Goal: Task Accomplishment & Management: Complete application form

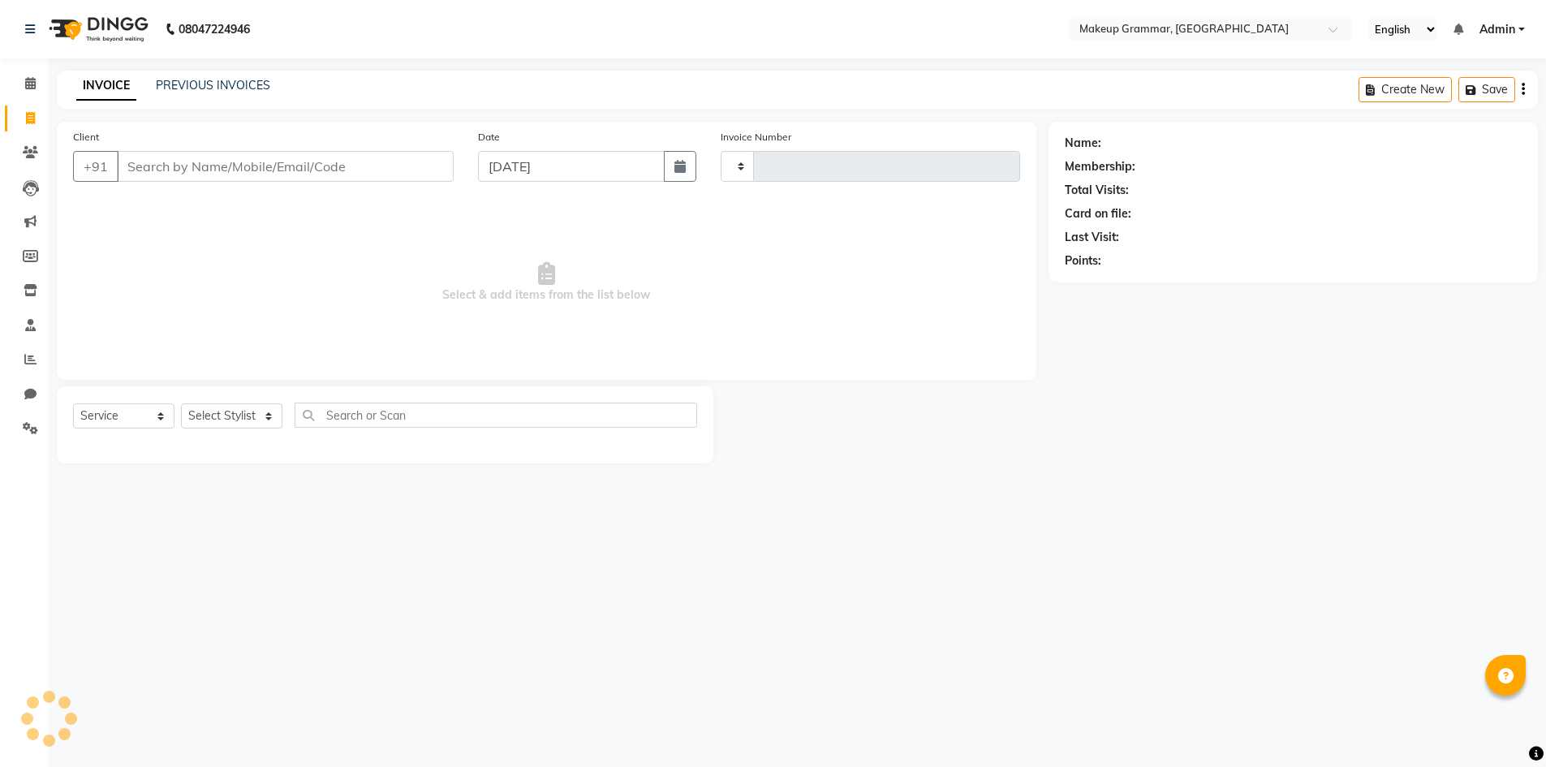
select select "service"
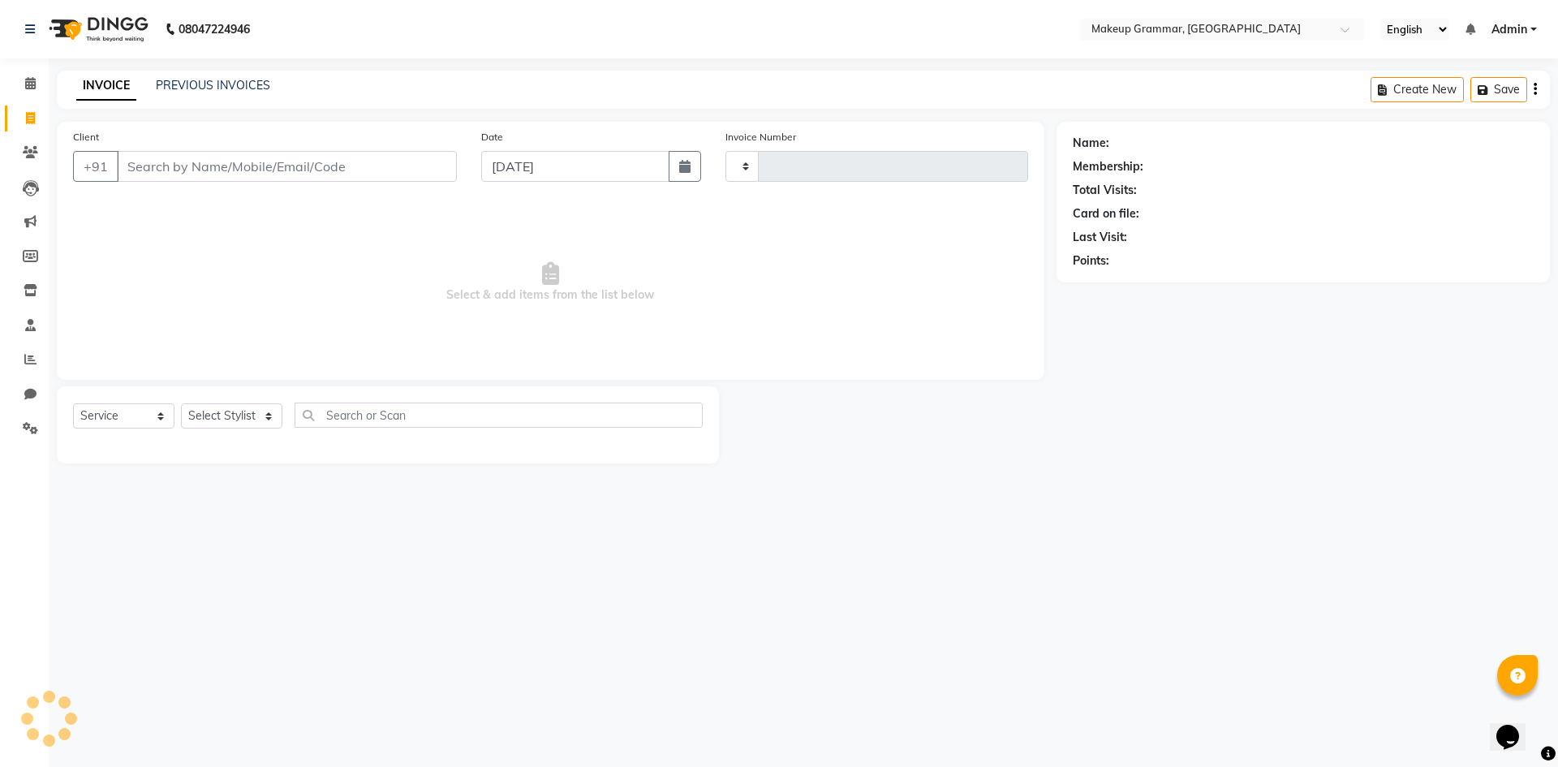
type input "0154"
select select "8477"
click at [271, 422] on select "Select Stylist" at bounding box center [231, 415] width 101 height 25
select select "87952"
click at [181, 403] on select "Select Stylist Merlin vincy J Salma Sathya" at bounding box center [231, 415] width 101 height 25
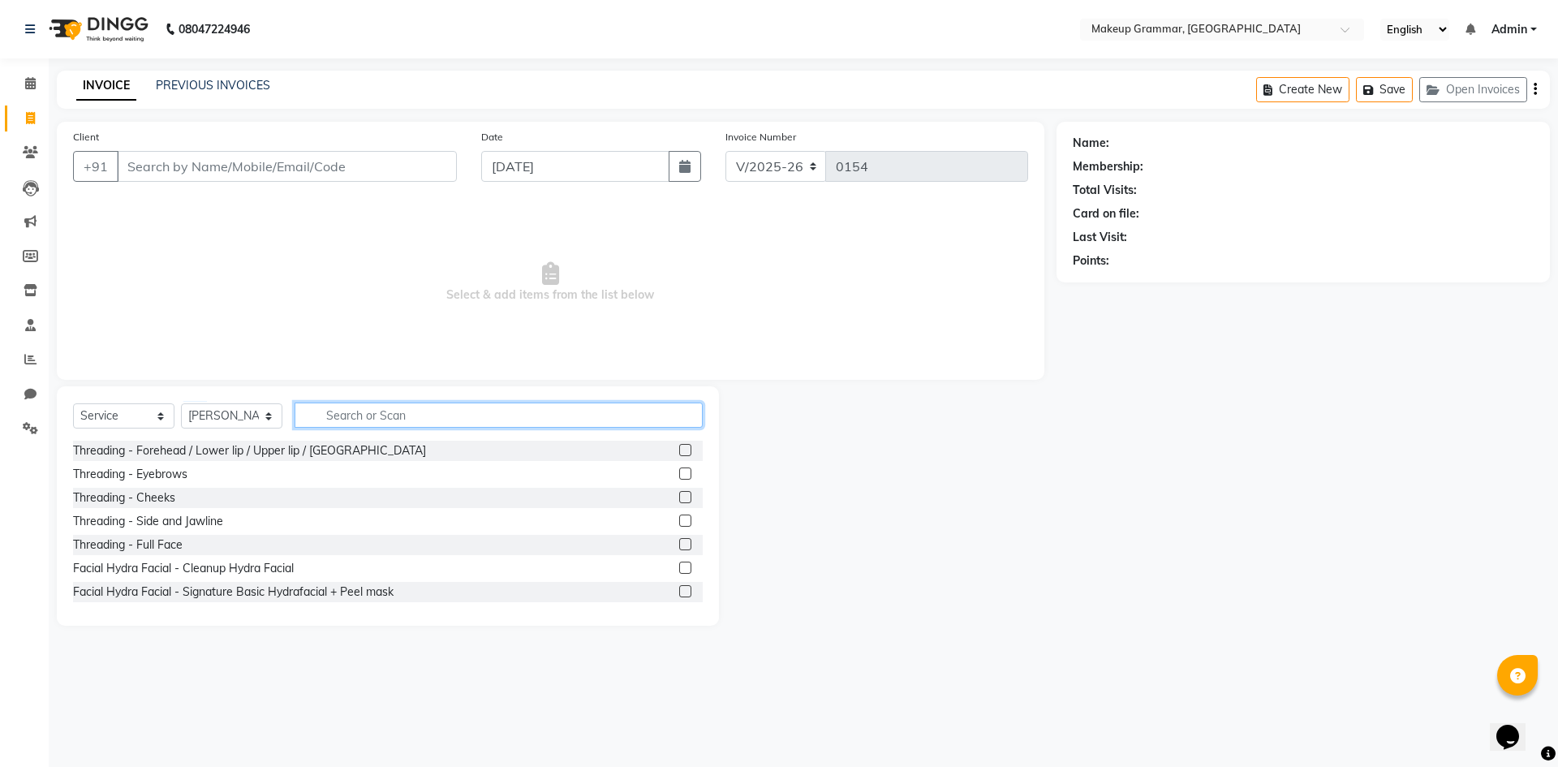
click at [350, 416] on input "text" at bounding box center [499, 415] width 408 height 25
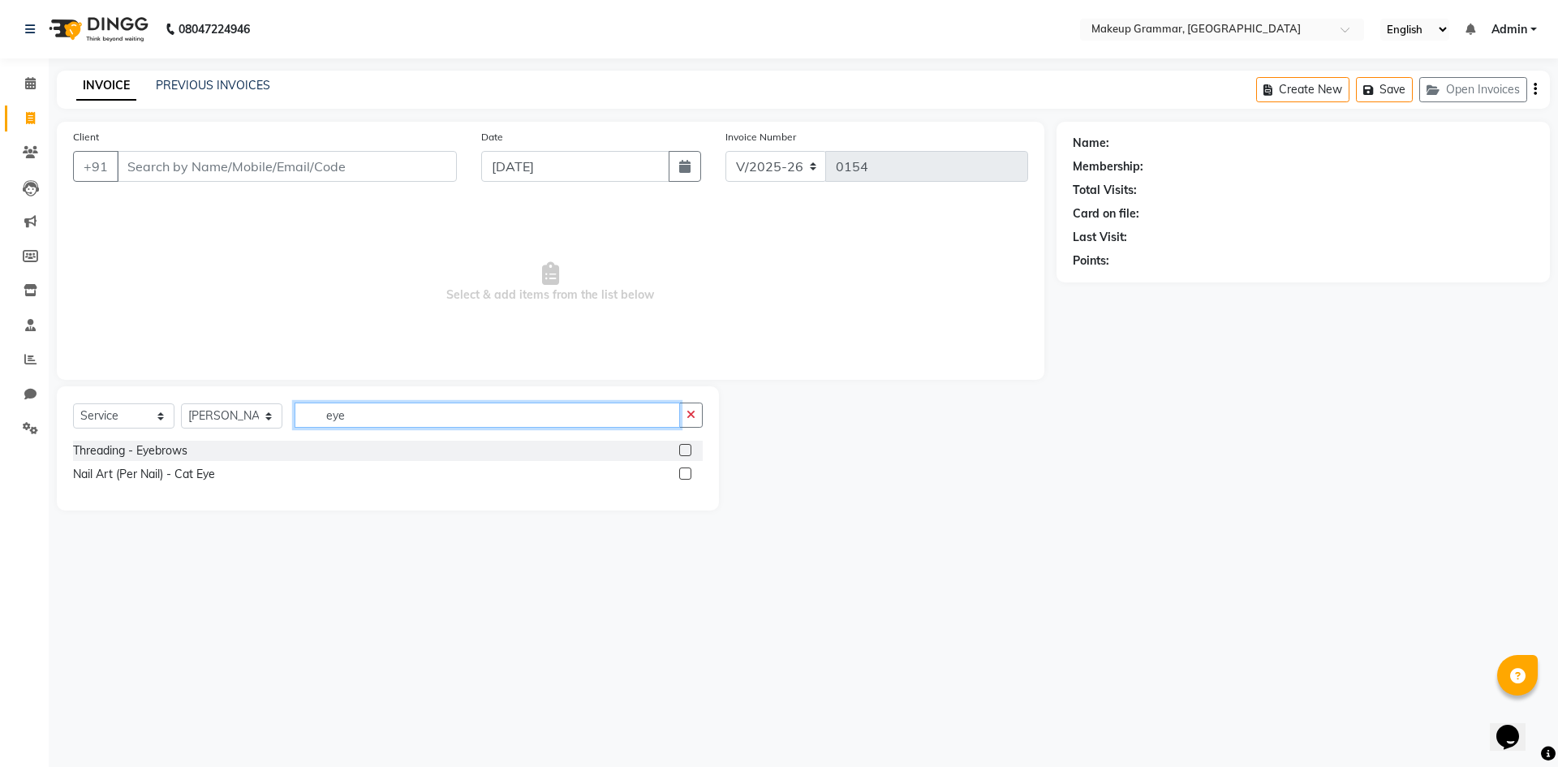
type input "eye"
click at [689, 450] on label at bounding box center [685, 450] width 12 height 12
click at [689, 450] on input "checkbox" at bounding box center [684, 451] width 11 height 11
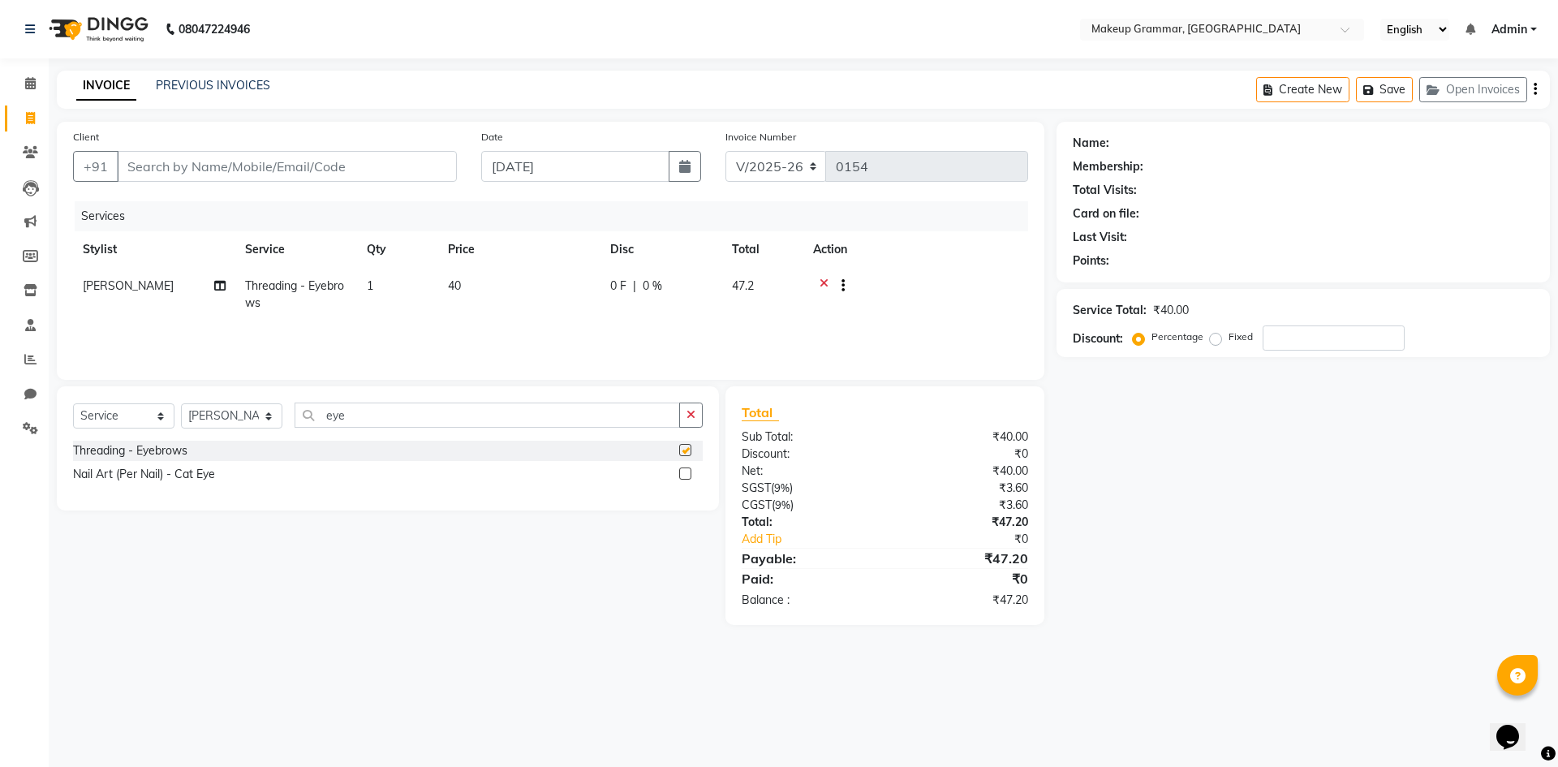
checkbox input "false"
click at [474, 634] on main "INVOICE PREVIOUS INVOICES Create New Save Open Invoices Client +91 Date [DATE] …" at bounding box center [804, 360] width 1510 height 579
click at [387, 417] on input "eye" at bounding box center [488, 415] width 386 height 25
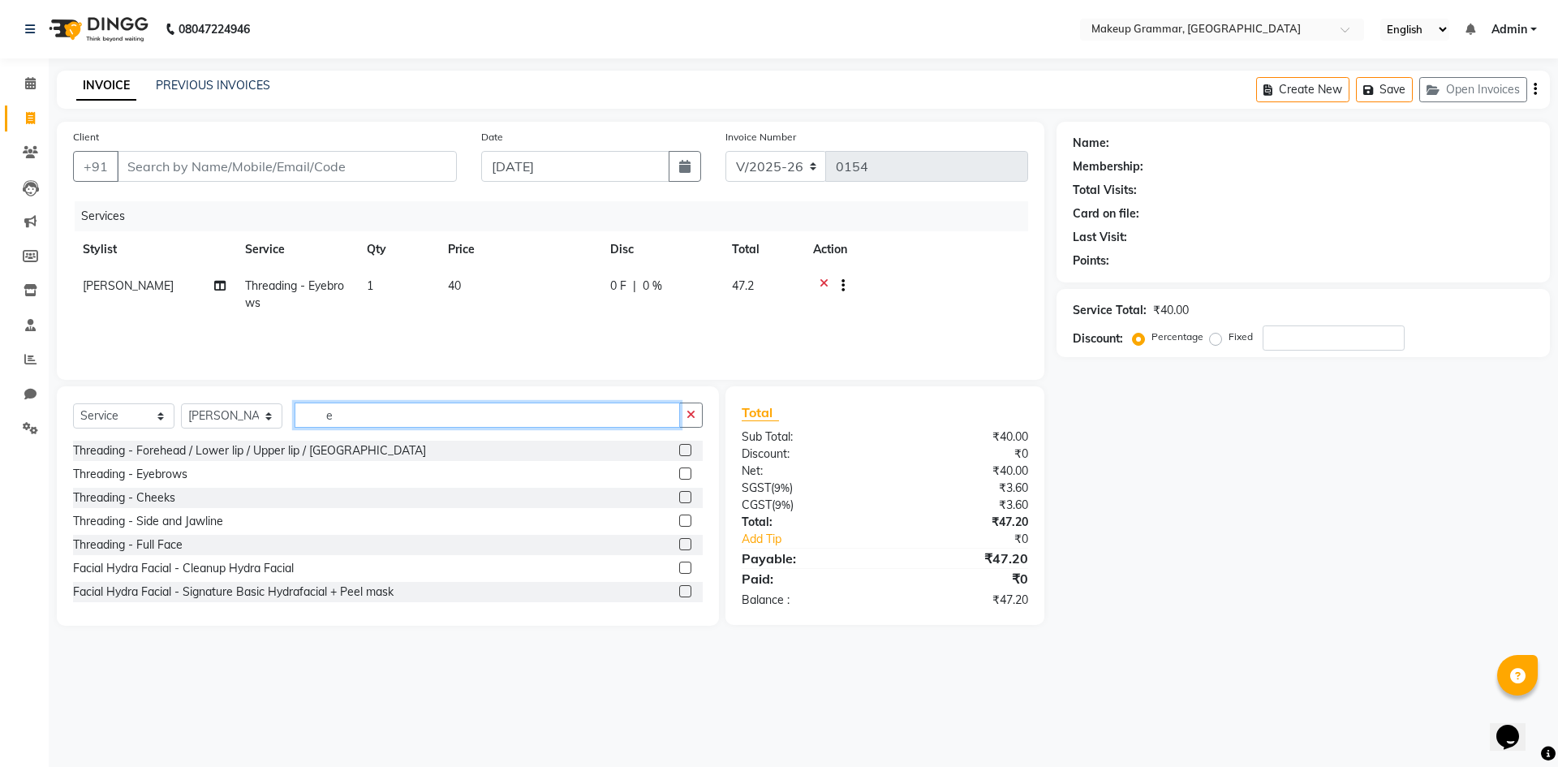
type input "e"
click at [679, 451] on label at bounding box center [685, 450] width 12 height 12
click at [679, 451] on input "checkbox" at bounding box center [684, 451] width 11 height 11
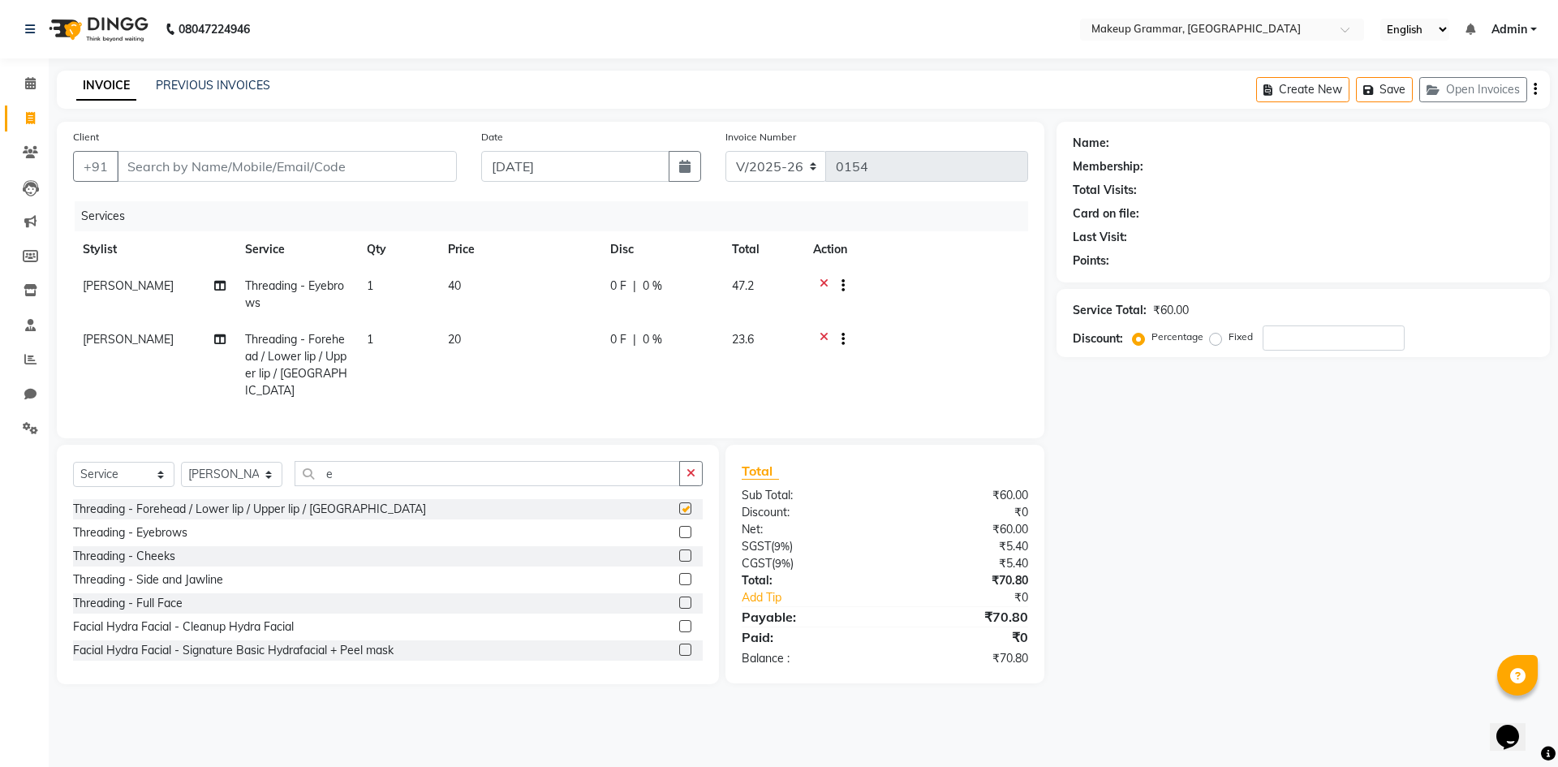
checkbox input "false"
click at [922, 271] on td at bounding box center [915, 295] width 225 height 54
click at [396, 164] on input "Client" at bounding box center [287, 166] width 340 height 31
type input "9"
type input "0"
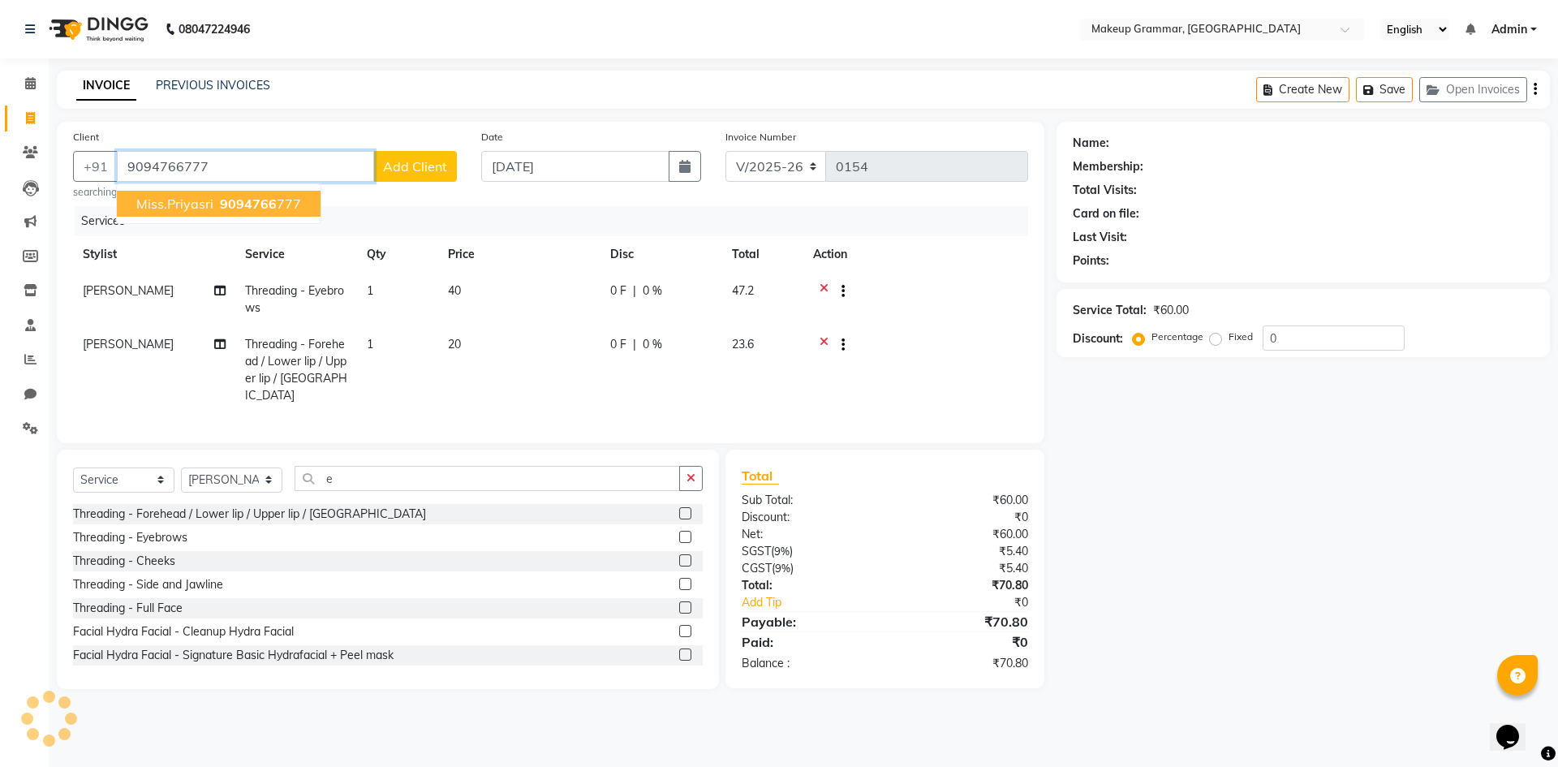
type input "9094766777"
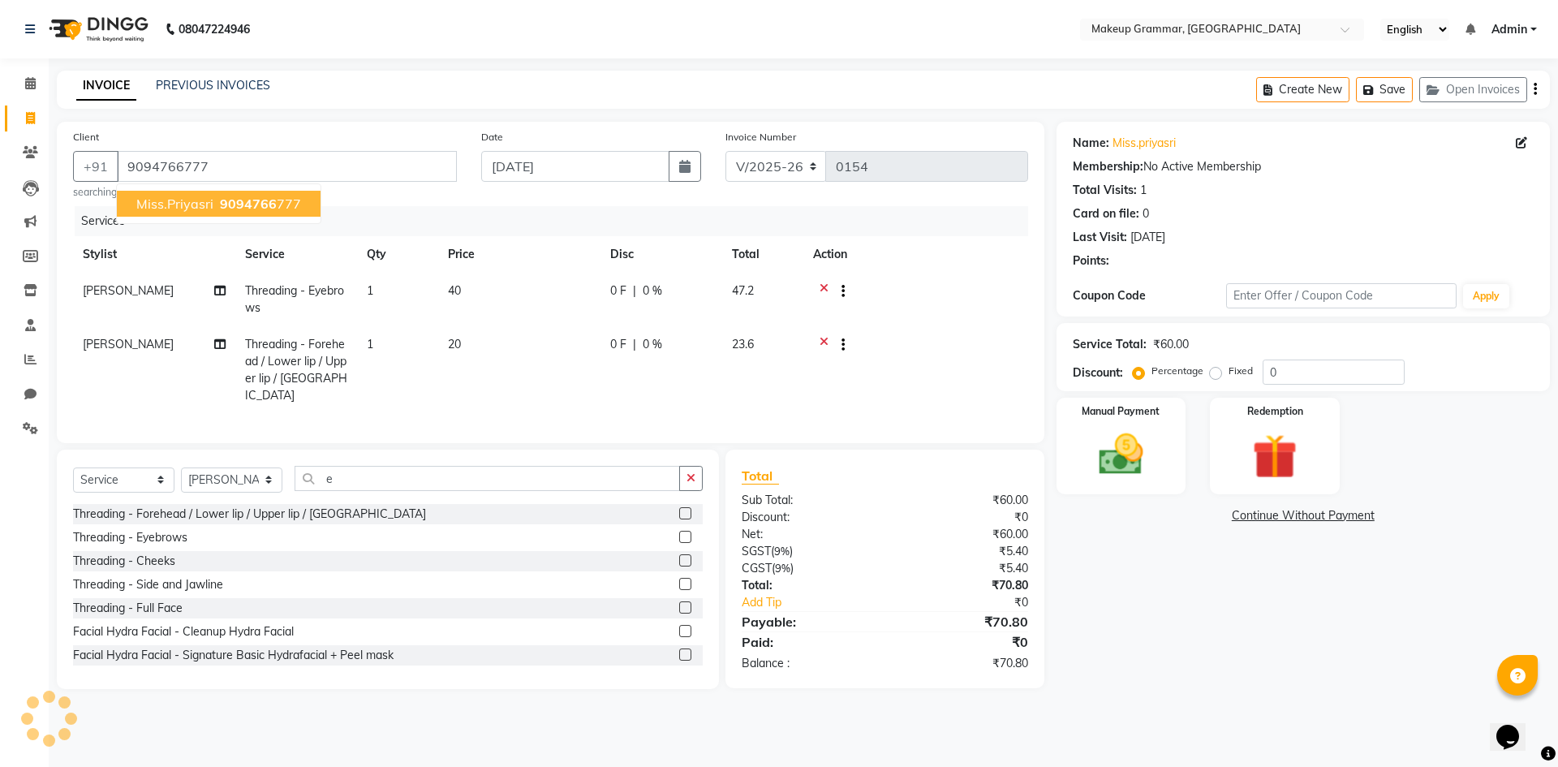
click at [169, 206] on span "Miss.priyasri" at bounding box center [174, 204] width 77 height 16
drag, startPoint x: 1161, startPoint y: 462, endPoint x: 1161, endPoint y: 445, distance: 17.1
click at [1161, 459] on div "Manual Payment" at bounding box center [1120, 446] width 135 height 100
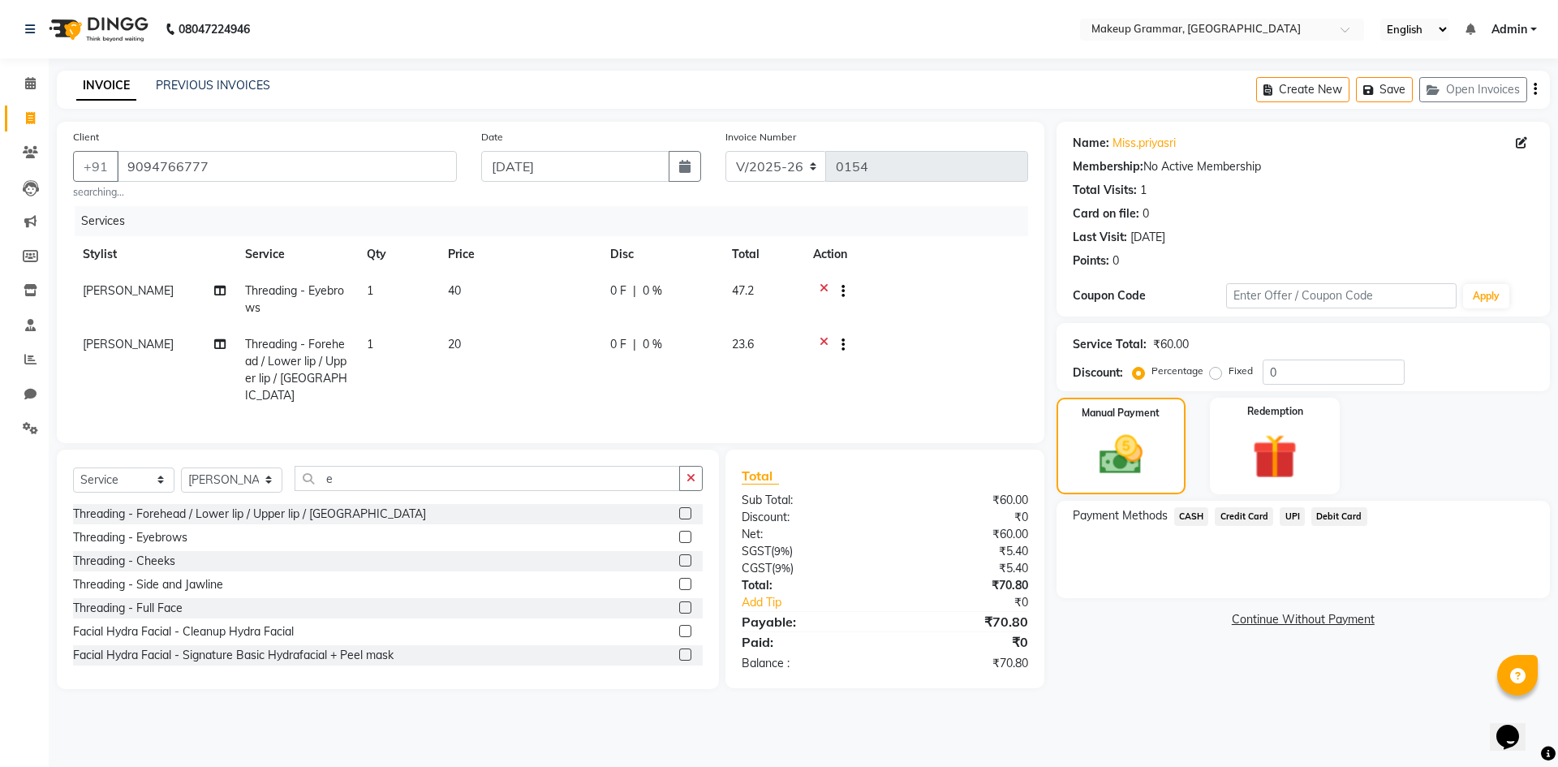
click at [1197, 519] on span "CASH" at bounding box center [1191, 516] width 35 height 19
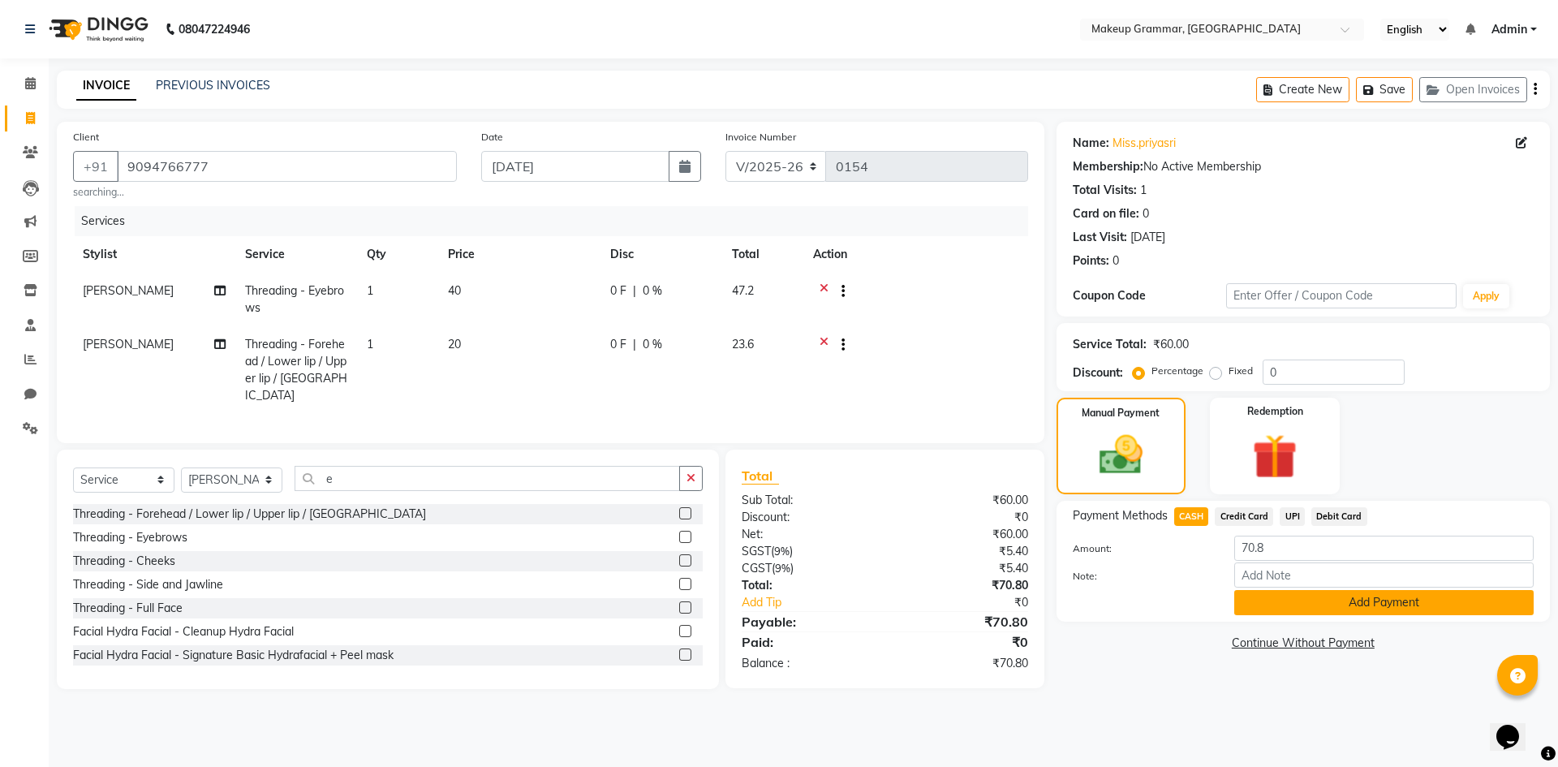
click at [1250, 606] on button "Add Payment" at bounding box center [1383, 602] width 299 height 25
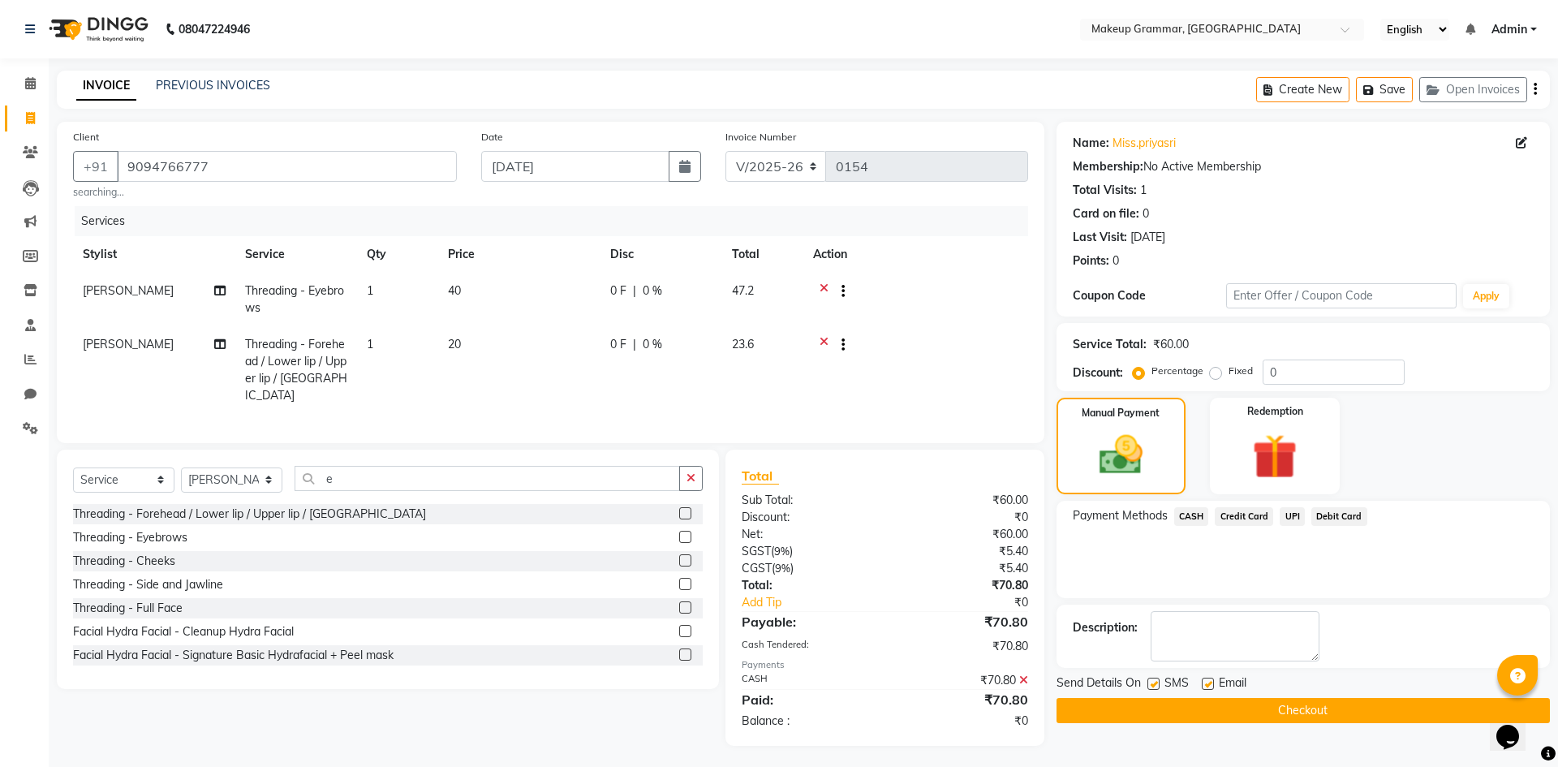
click at [1235, 709] on button "Checkout" at bounding box center [1303, 710] width 493 height 25
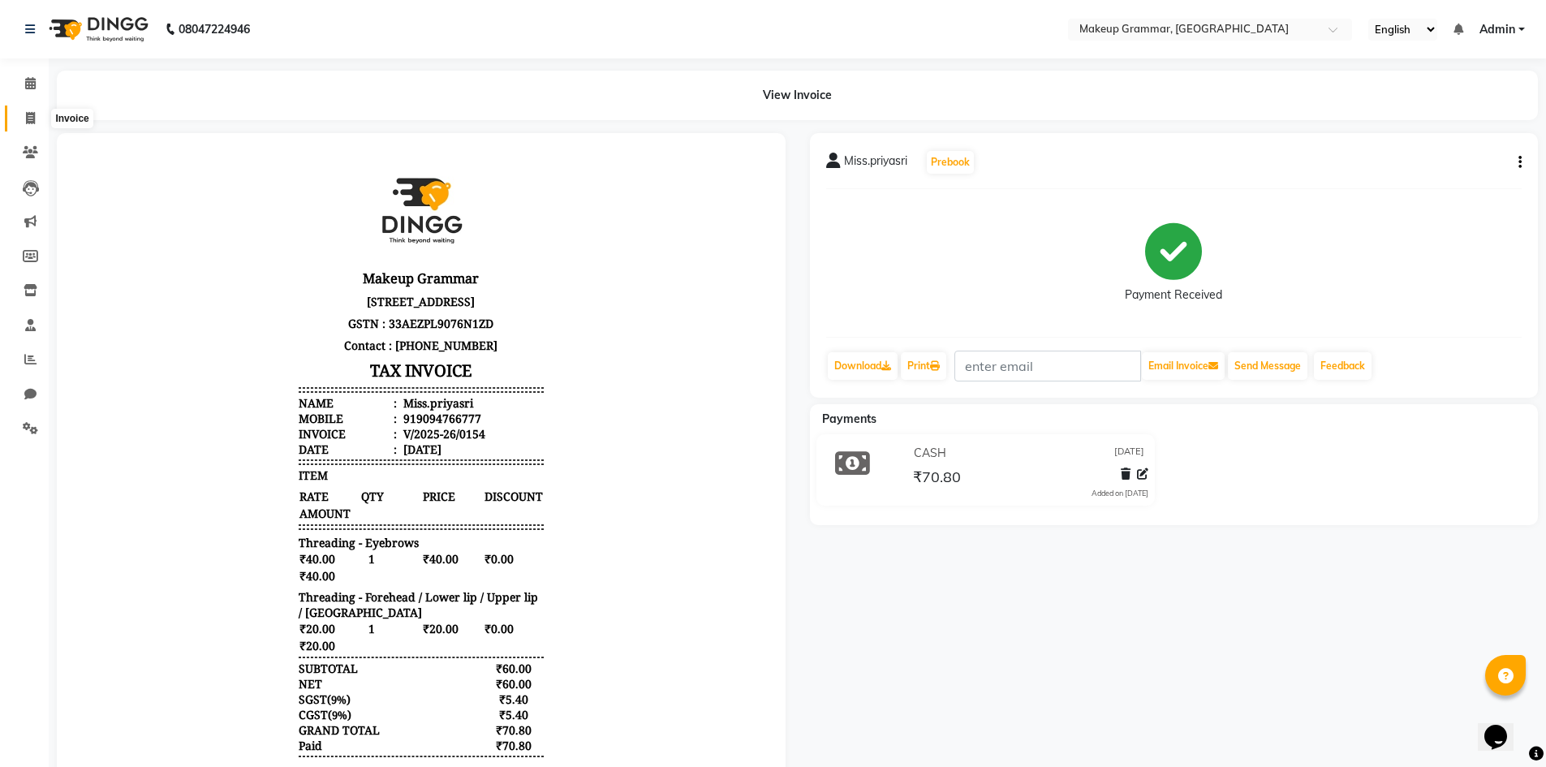
click at [30, 120] on icon at bounding box center [30, 118] width 9 height 12
select select "service"
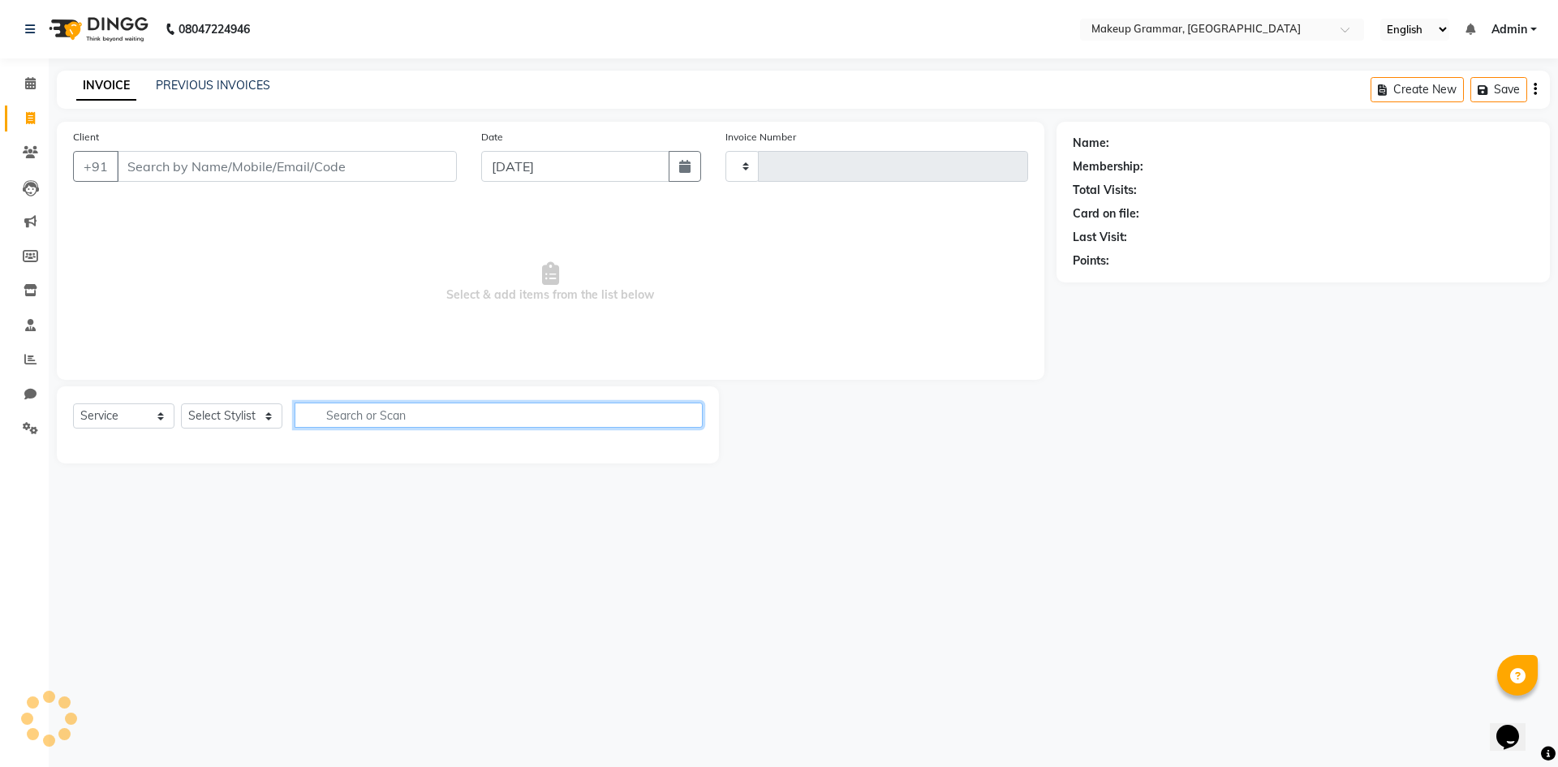
click at [321, 411] on input "text" at bounding box center [499, 415] width 408 height 25
type input "0155"
select select "8477"
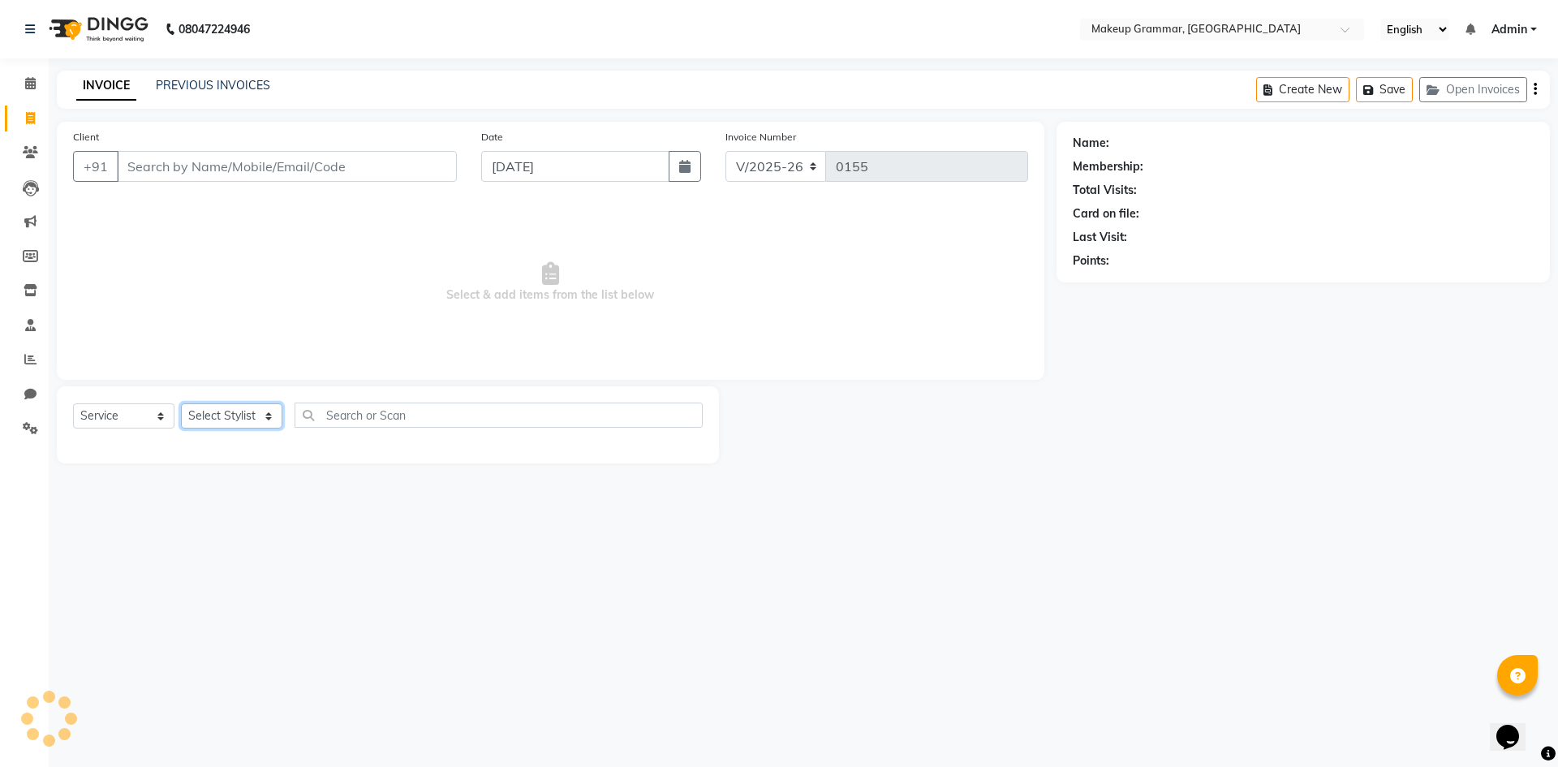
click at [264, 423] on select "Select Stylist" at bounding box center [231, 415] width 101 height 25
select select "87952"
click at [181, 403] on select "Select Stylist Merlin vincy J Salma Sathya" at bounding box center [231, 415] width 101 height 25
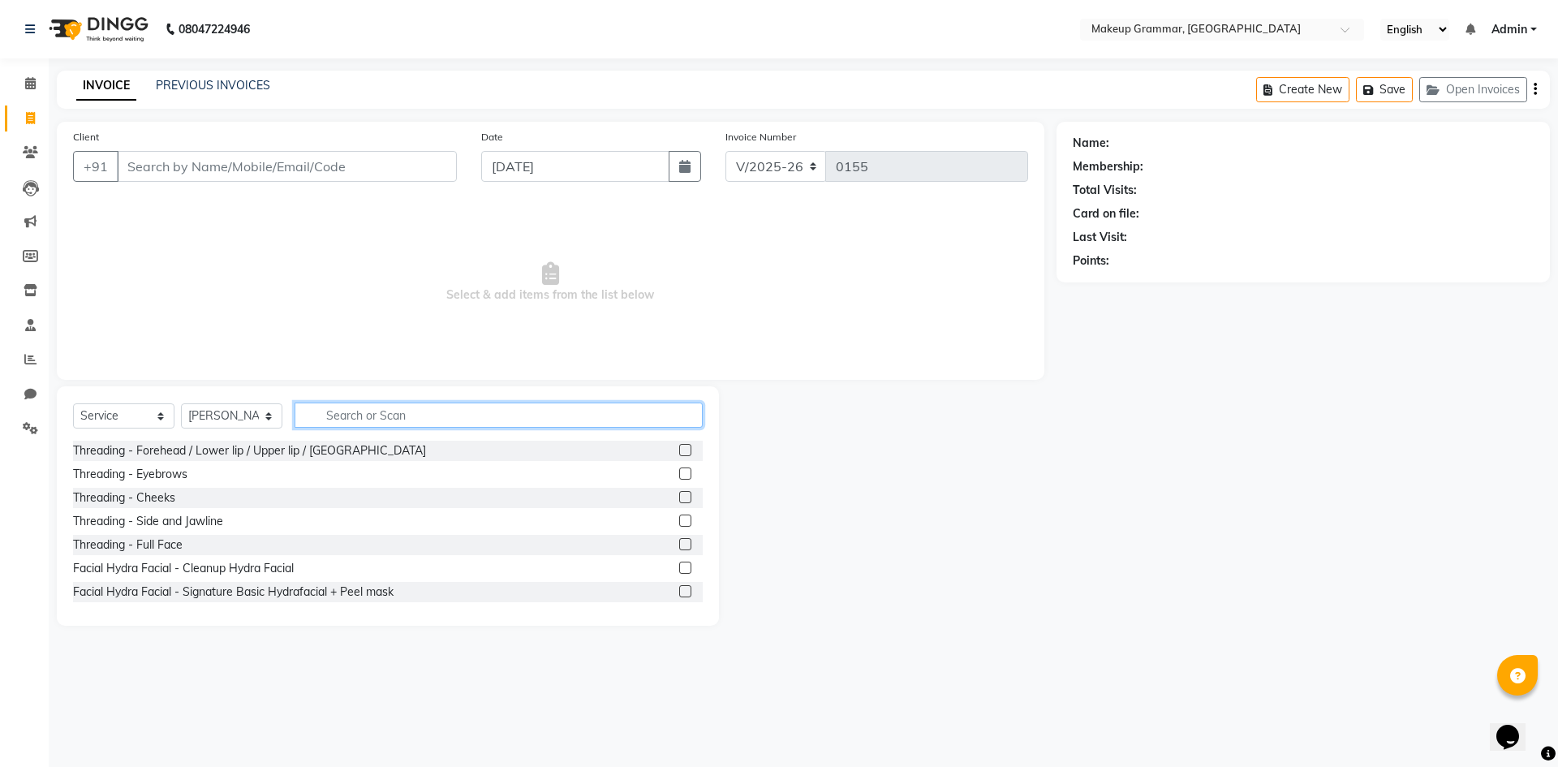
click at [349, 413] on input "text" at bounding box center [499, 415] width 408 height 25
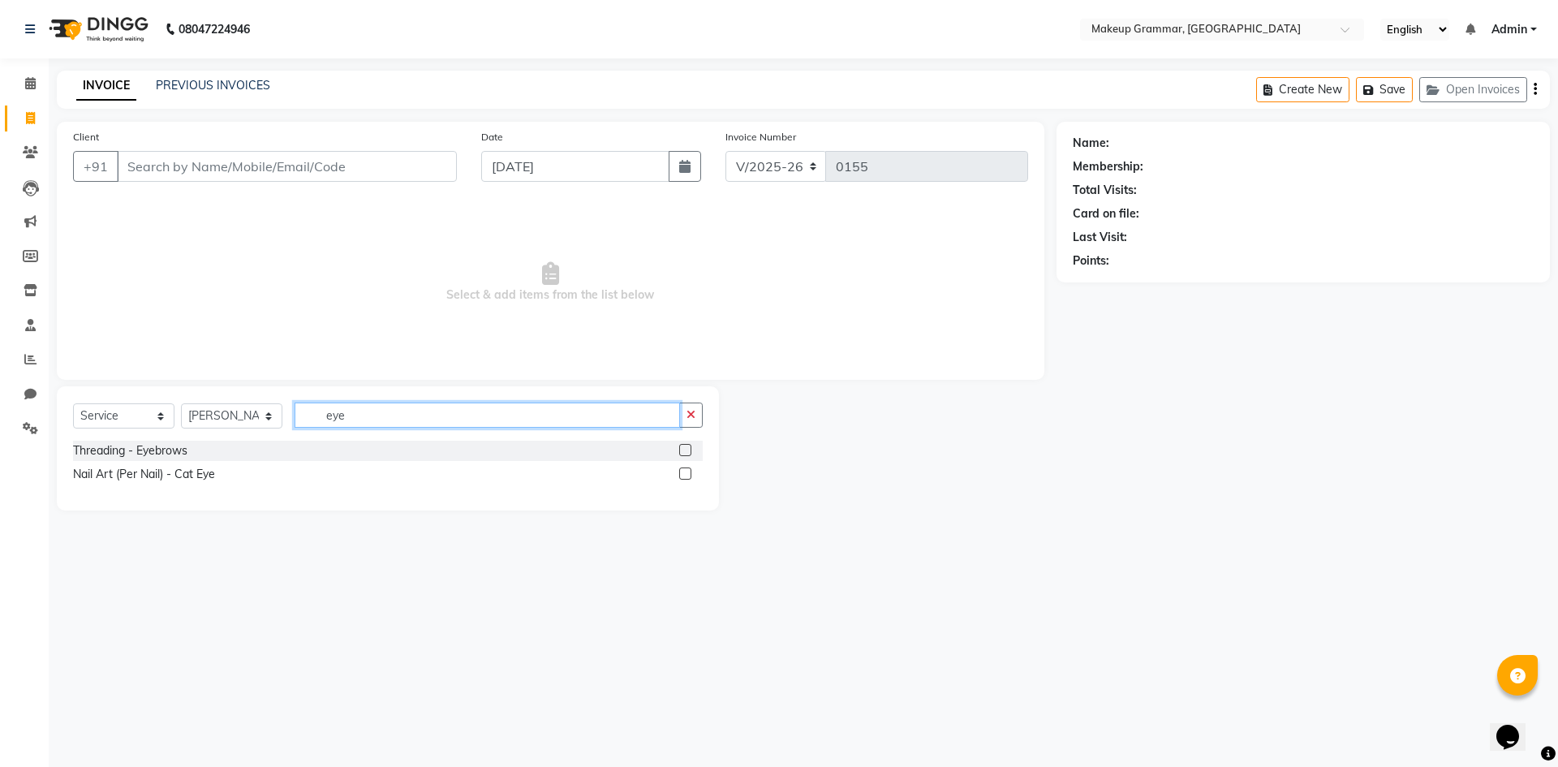
type input "eye"
click at [687, 450] on label at bounding box center [685, 450] width 12 height 12
click at [687, 450] on input "checkbox" at bounding box center [684, 451] width 11 height 11
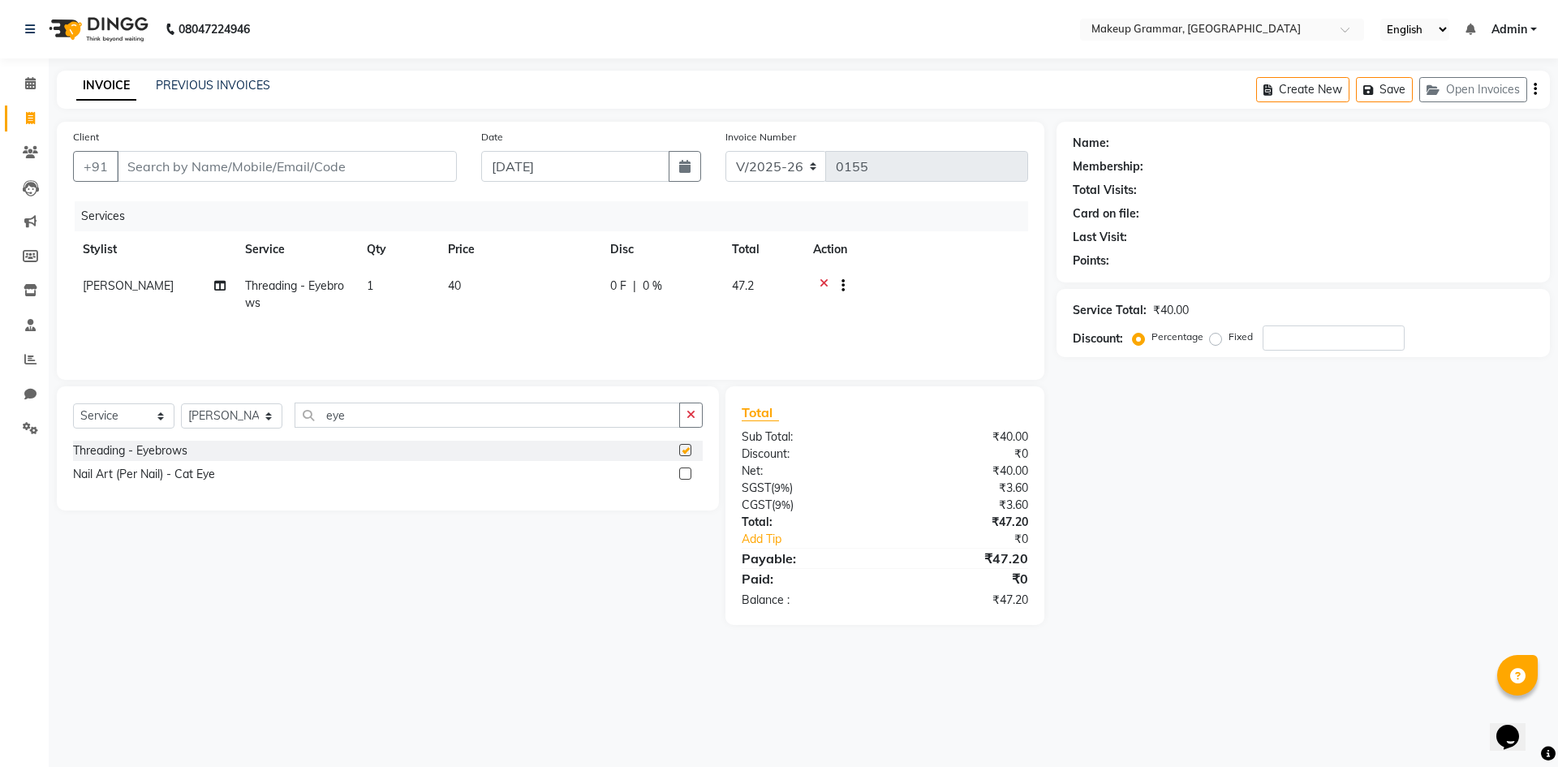
checkbox input "false"
drag, startPoint x: 332, startPoint y: 159, endPoint x: 501, endPoint y: 98, distance: 179.5
click at [334, 159] on input "Client" at bounding box center [287, 166] width 340 height 31
type input "8"
type input "0"
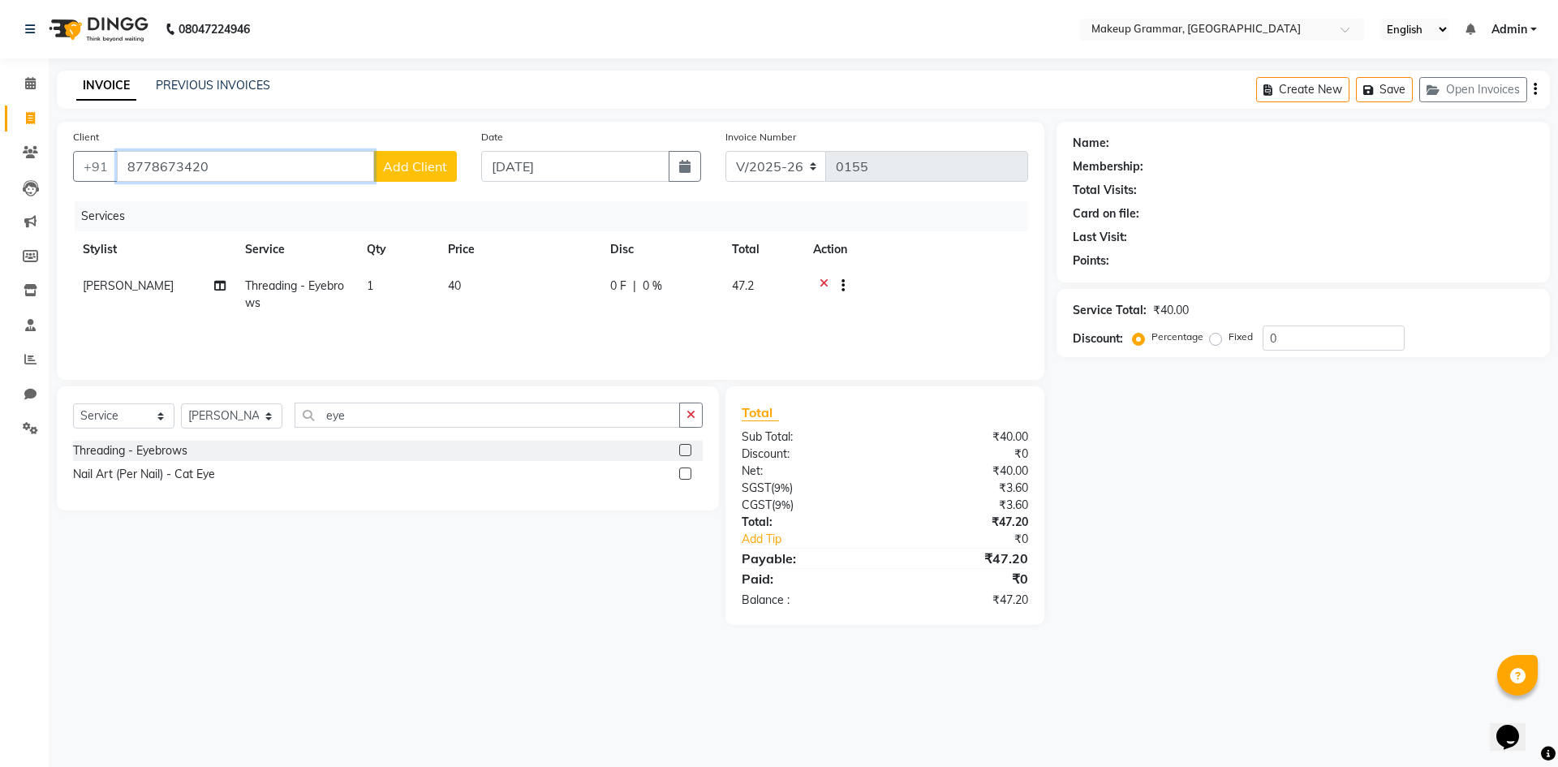
type input "8778673420"
click at [408, 156] on button "Add Client" at bounding box center [415, 166] width 84 height 31
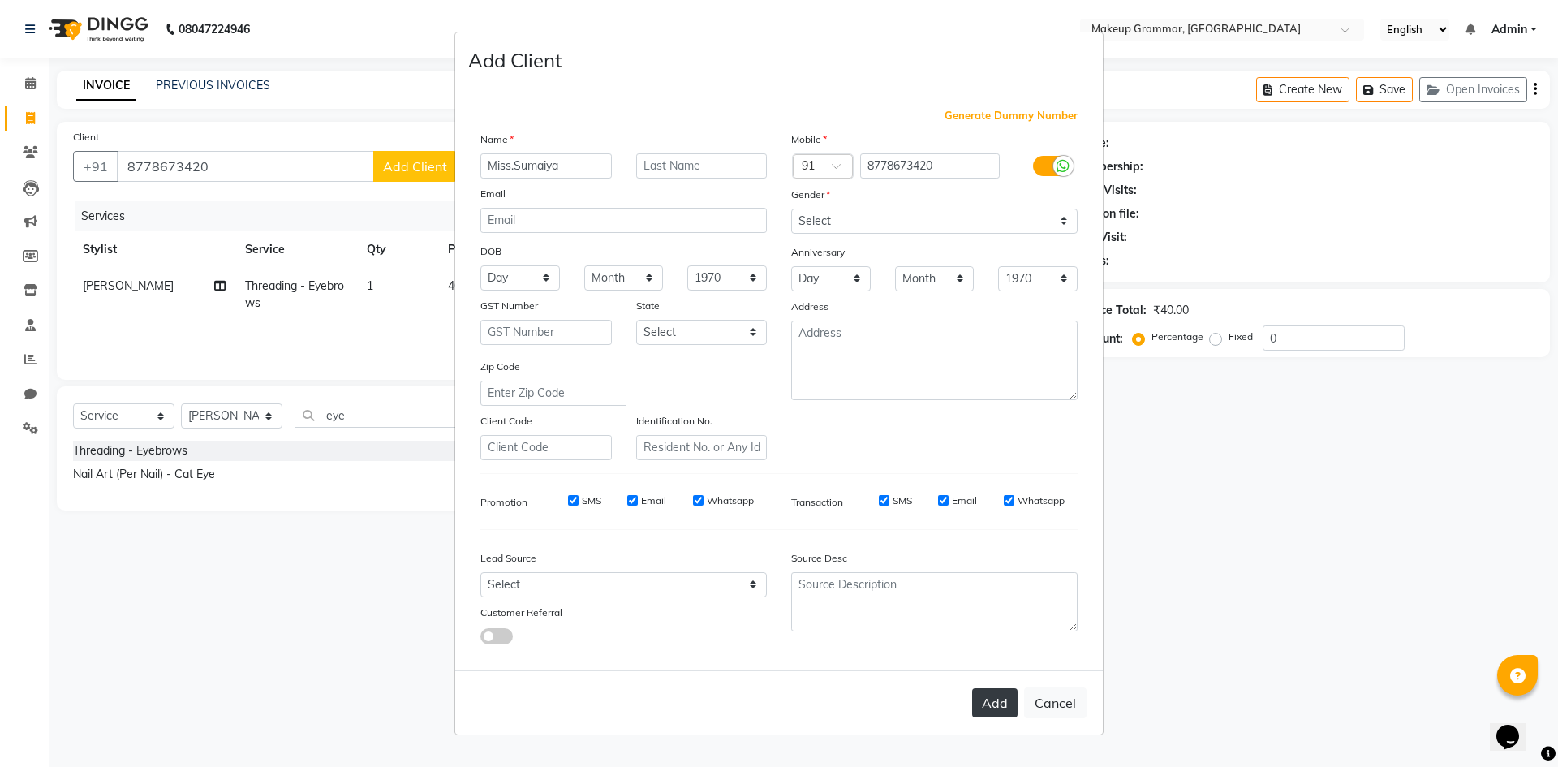
type input "Miss.Sumaiya"
click at [994, 711] on button "Add" at bounding box center [994, 702] width 45 height 29
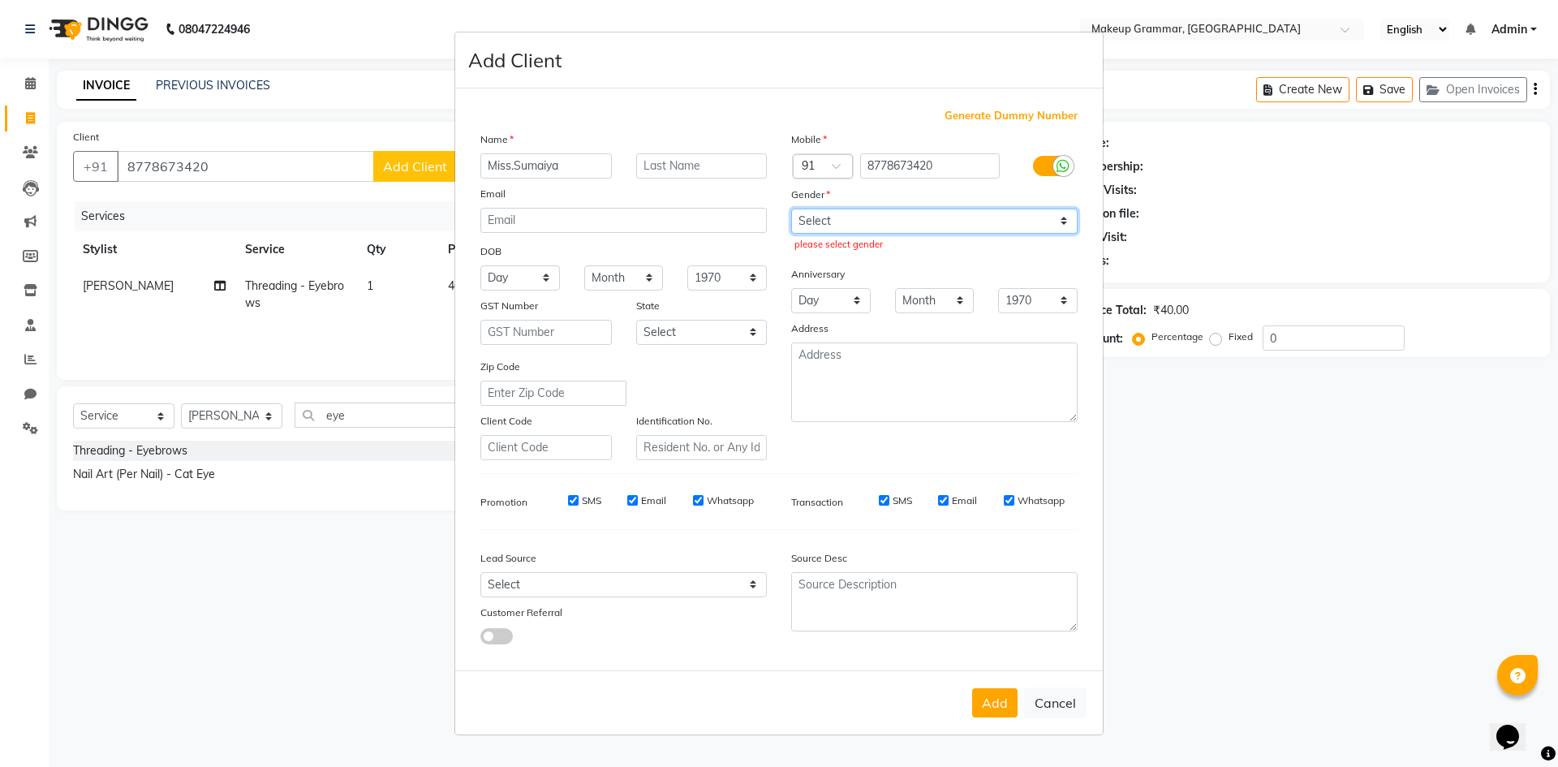
click at [971, 228] on select "Select [DEMOGRAPHIC_DATA] [DEMOGRAPHIC_DATA] Other Prefer Not To Say" at bounding box center [934, 221] width 286 height 25
select select "[DEMOGRAPHIC_DATA]"
click at [791, 209] on select "Select [DEMOGRAPHIC_DATA] [DEMOGRAPHIC_DATA] Other Prefer Not To Say" at bounding box center [934, 221] width 286 height 25
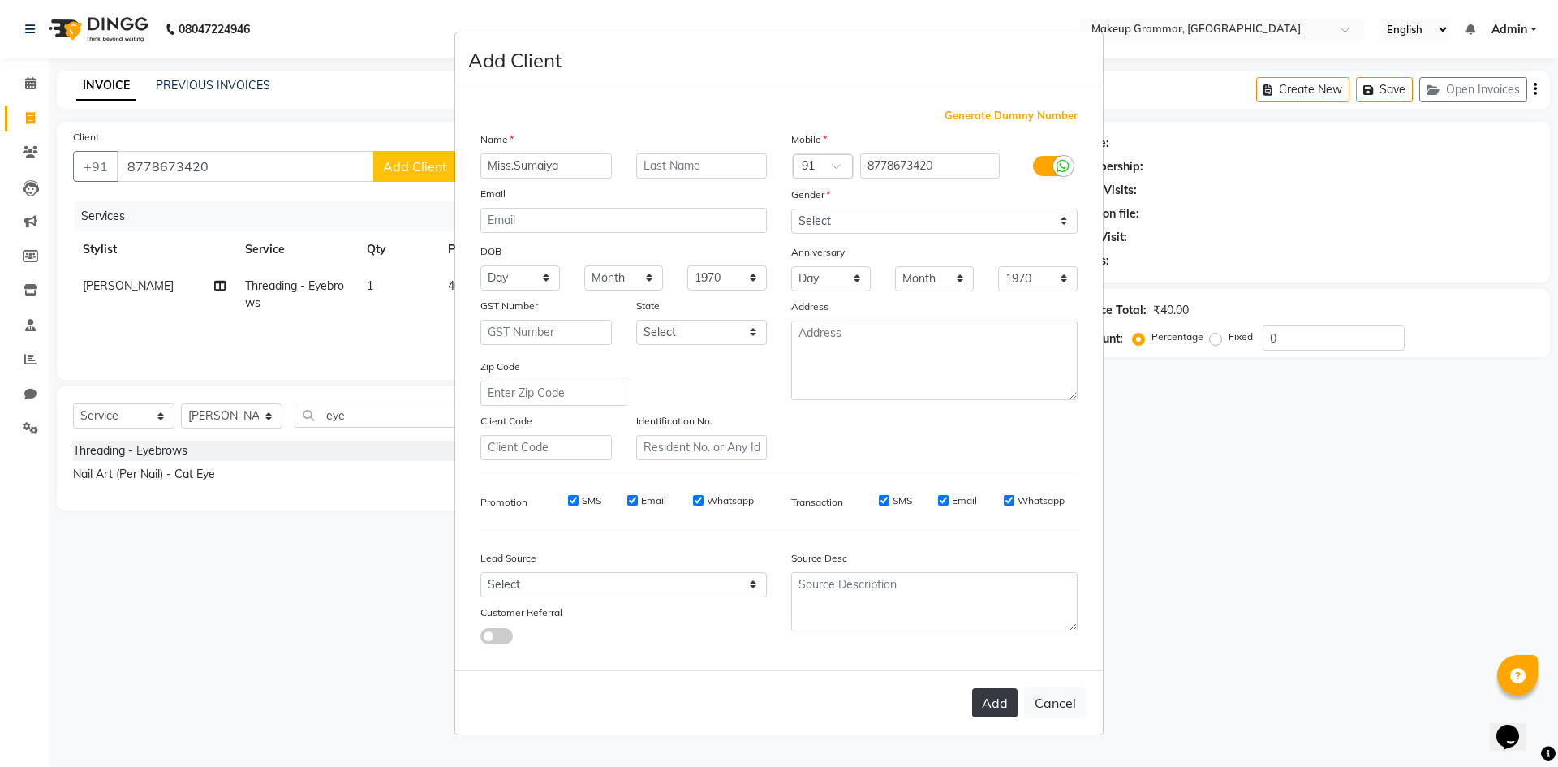
click at [999, 712] on button "Add" at bounding box center [994, 702] width 45 height 29
select select
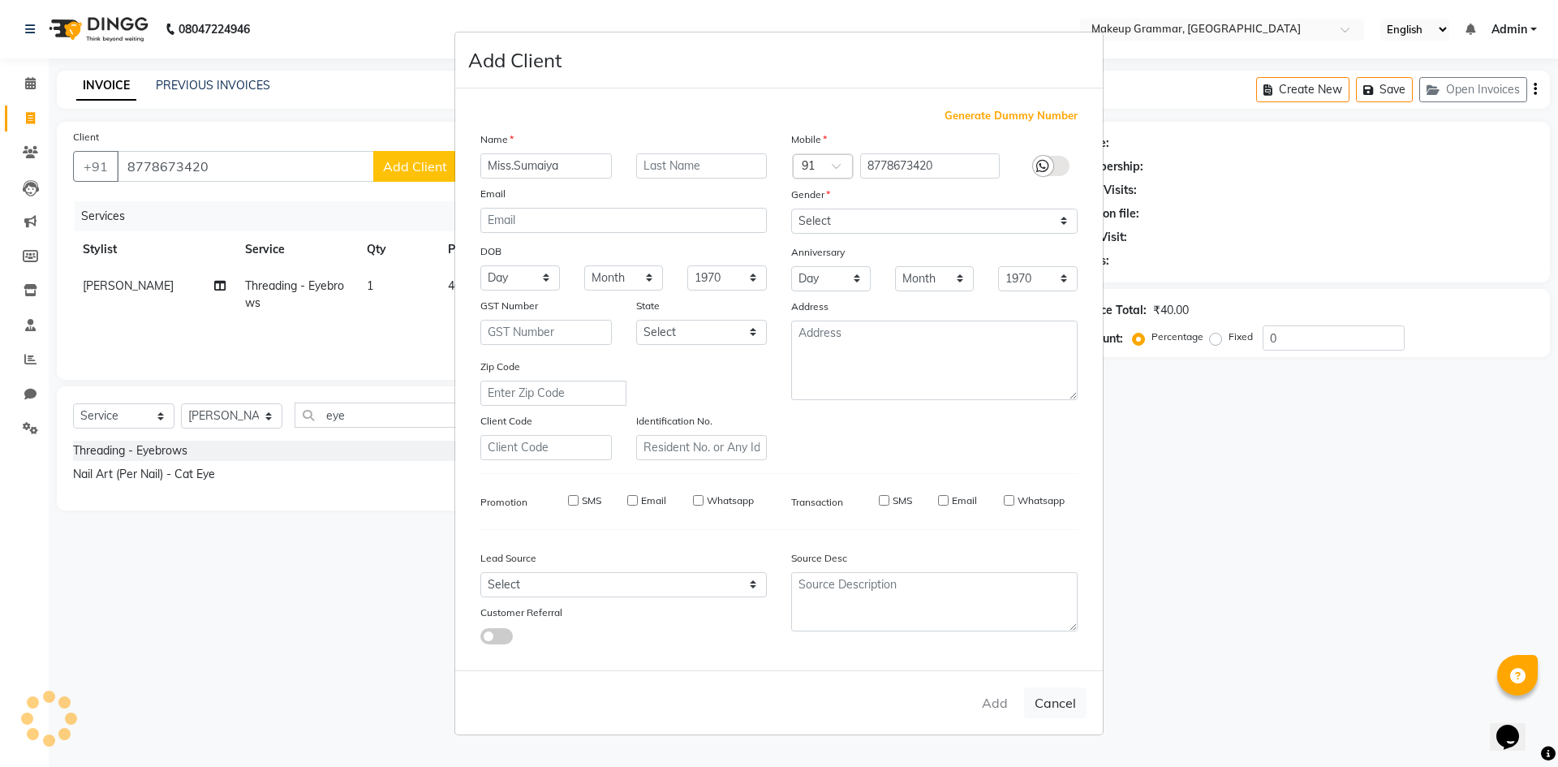
select select
checkbox input "false"
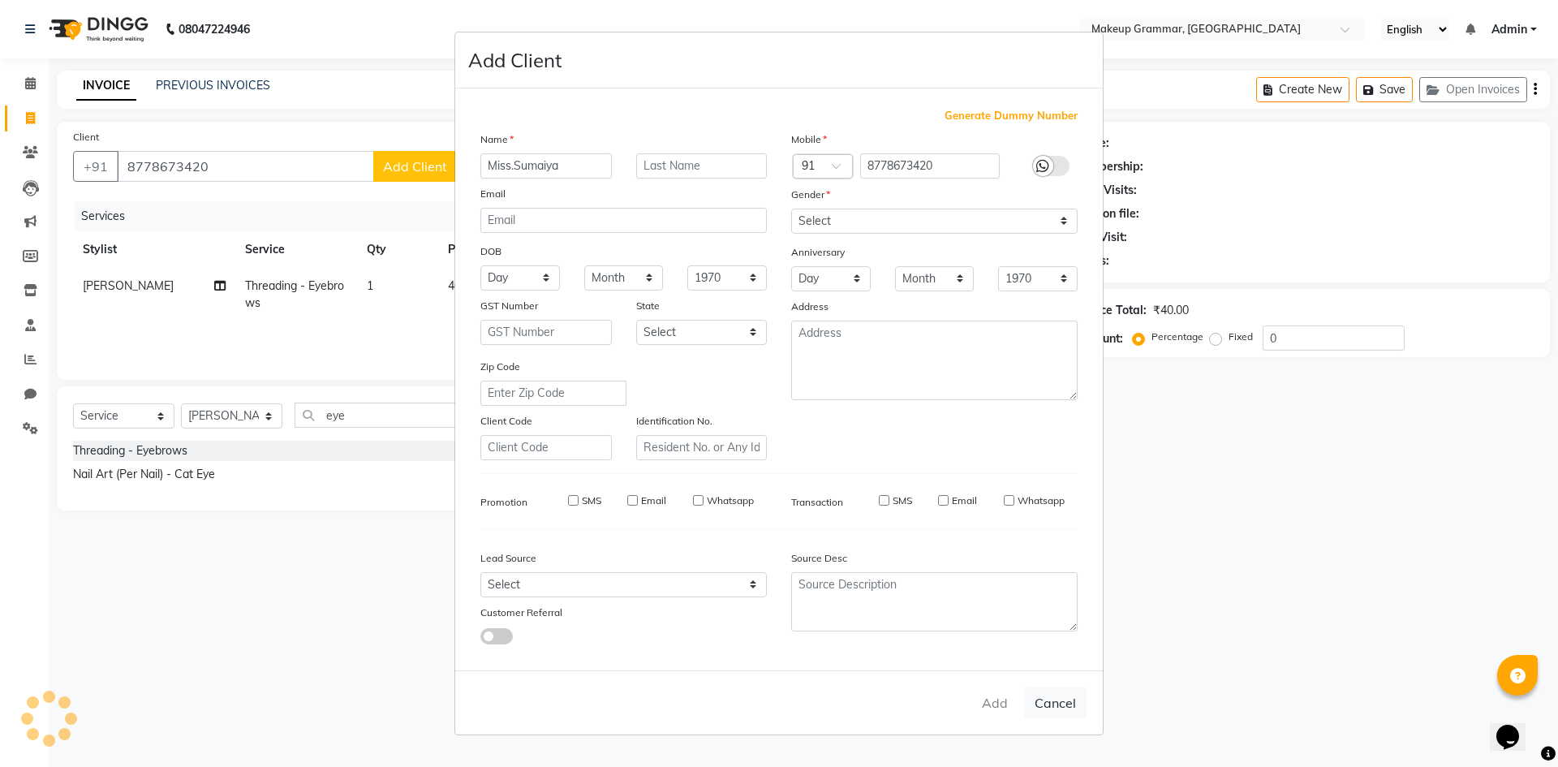
checkbox input "false"
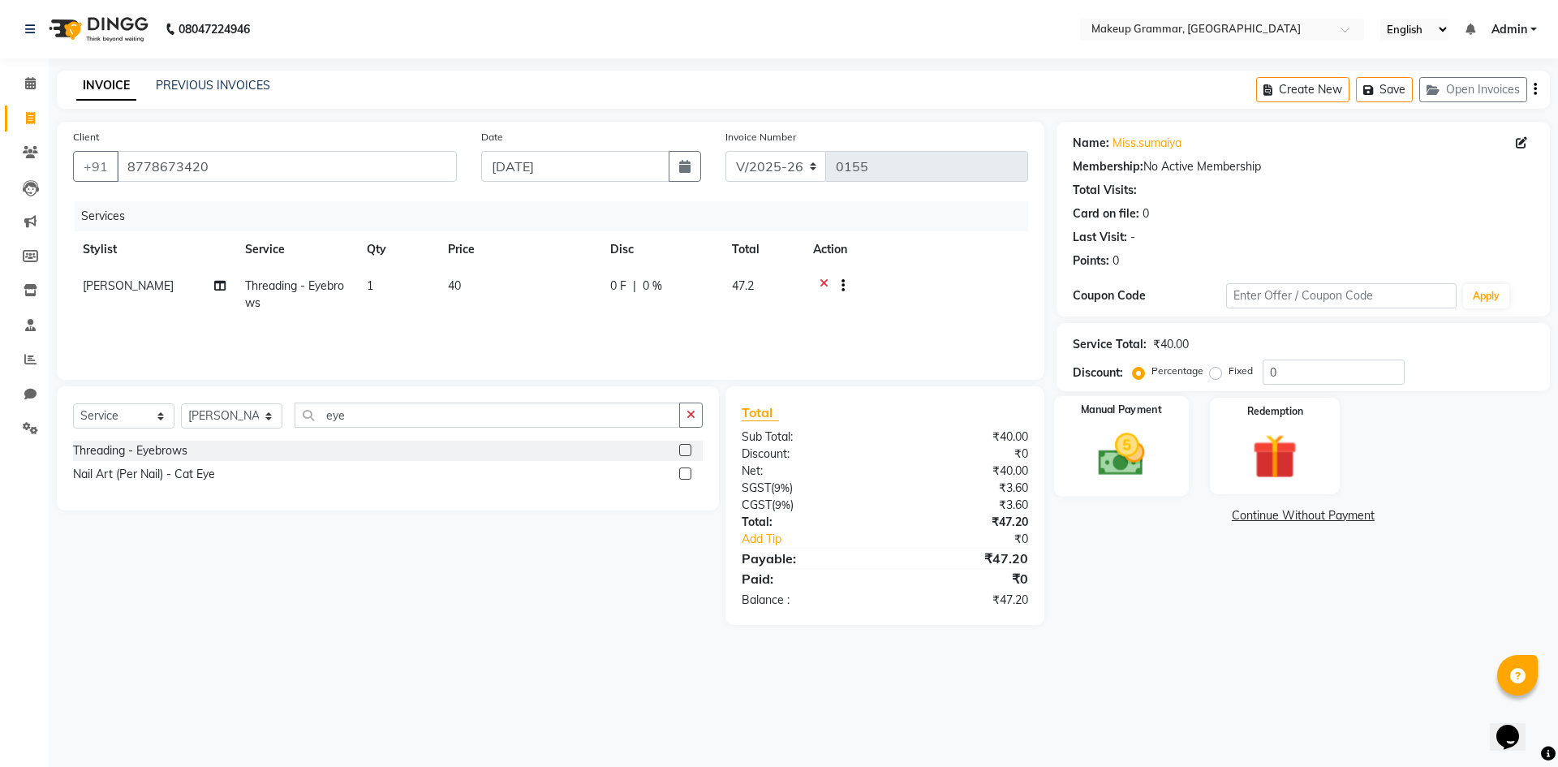
click at [1138, 426] on div "Manual Payment" at bounding box center [1120, 446] width 135 height 100
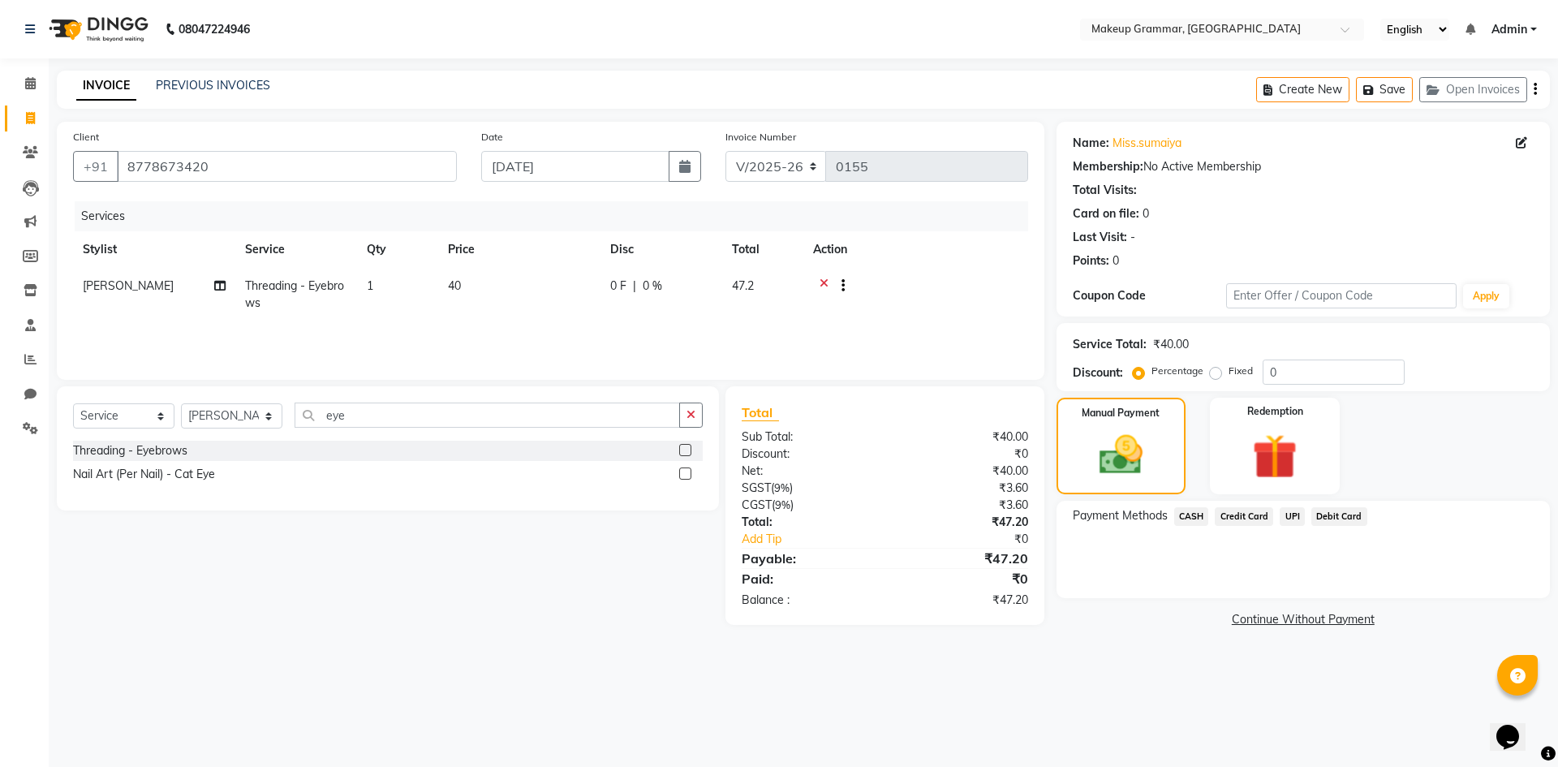
click at [1291, 516] on span "UPI" at bounding box center [1292, 516] width 25 height 19
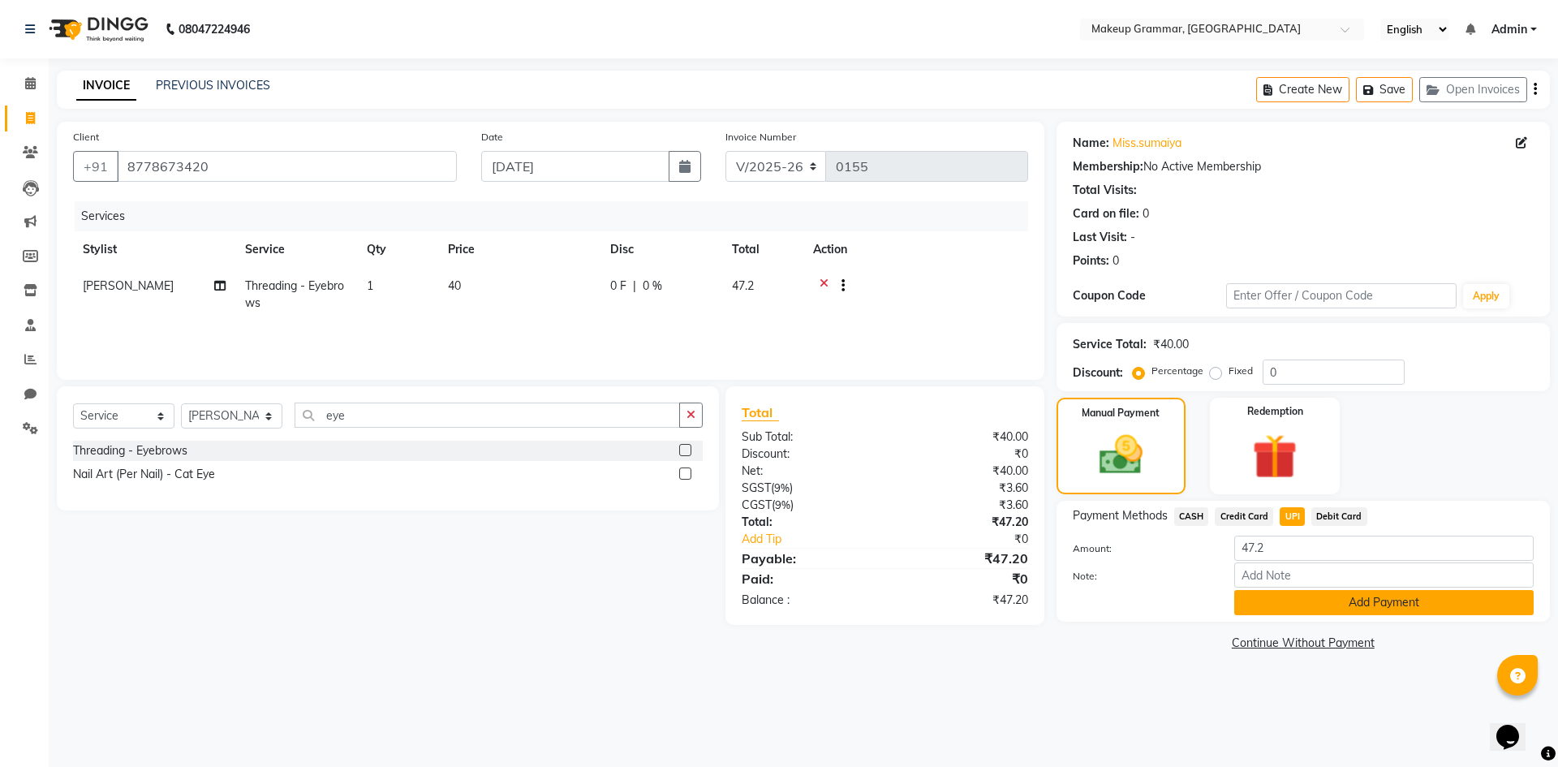
click at [1292, 592] on button "Add Payment" at bounding box center [1383, 602] width 299 height 25
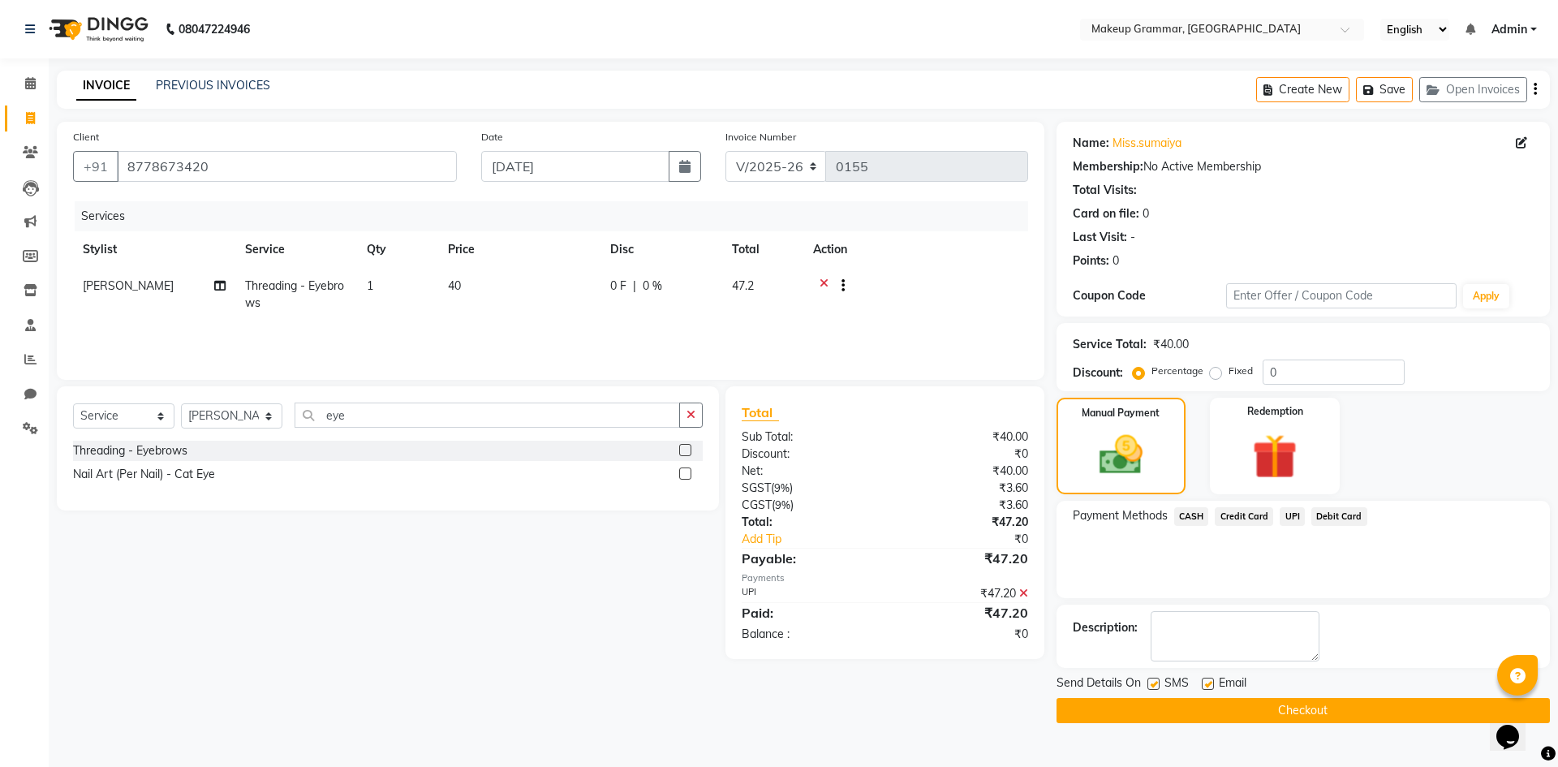
click at [1280, 713] on button "Checkout" at bounding box center [1303, 710] width 493 height 25
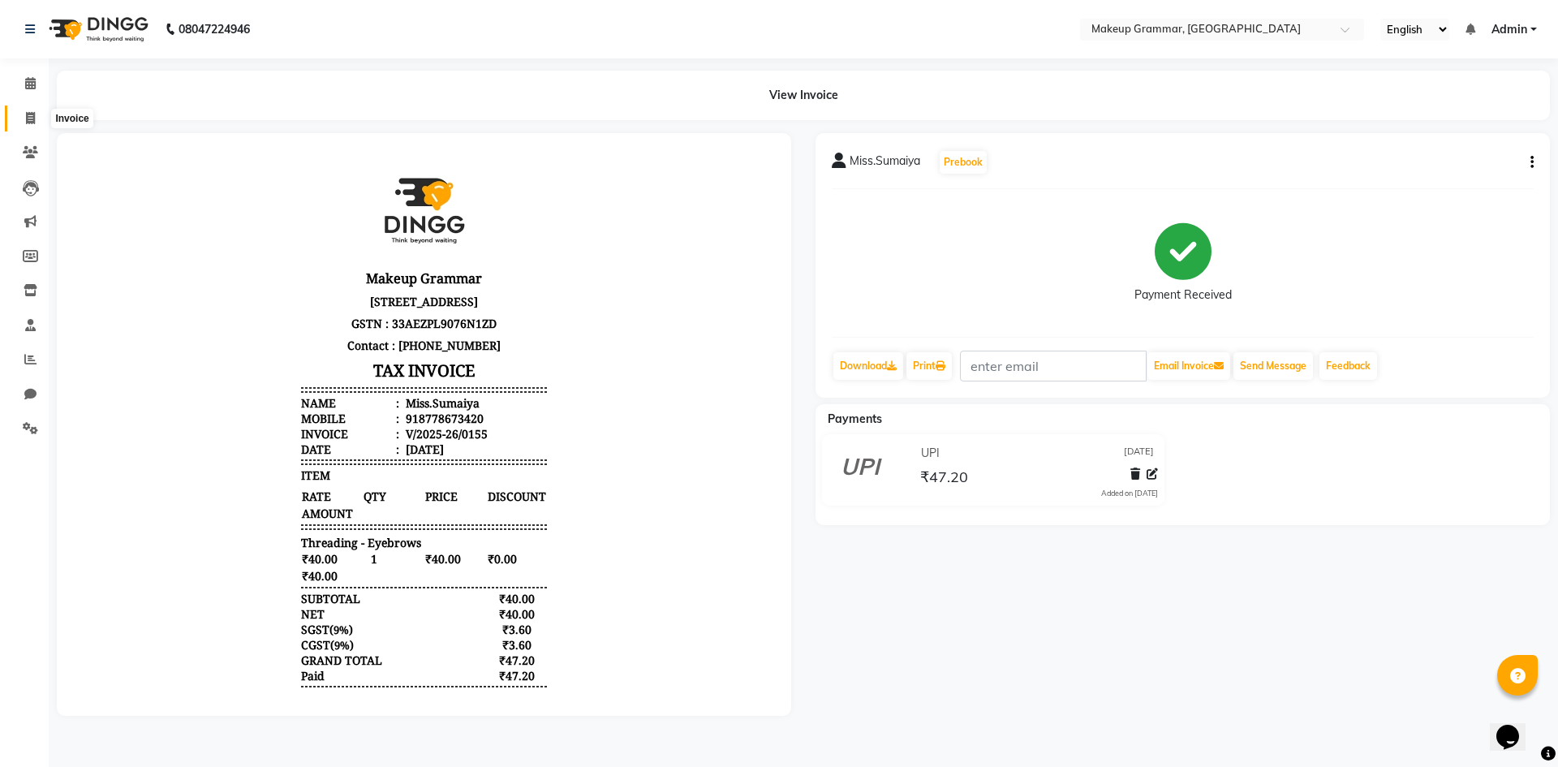
click at [31, 114] on icon at bounding box center [30, 118] width 9 height 12
select select "service"
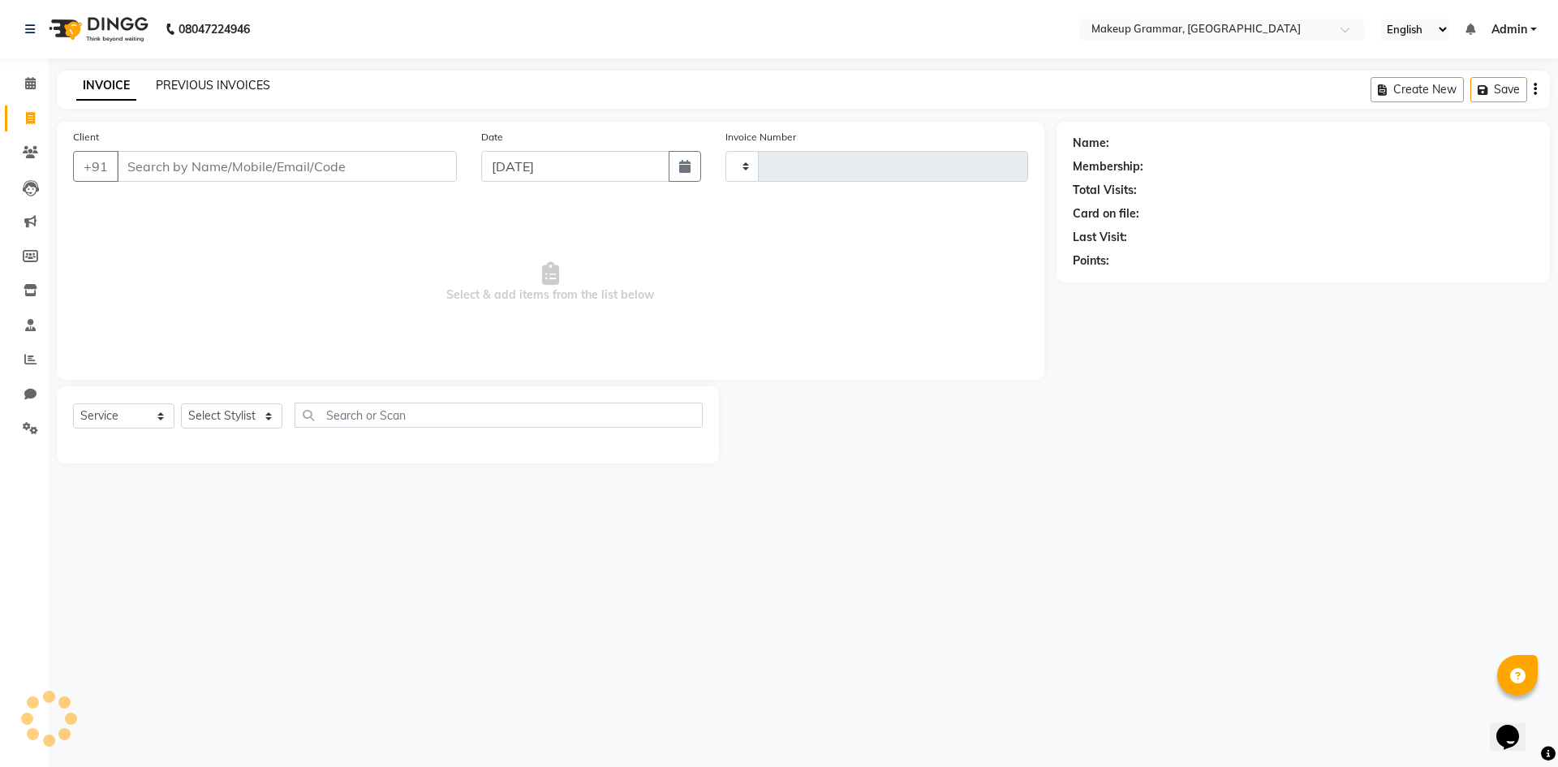
type input "0156"
select select "8477"
click at [220, 91] on link "PREVIOUS INVOICES" at bounding box center [213, 85] width 114 height 15
